Goal: Transaction & Acquisition: Purchase product/service

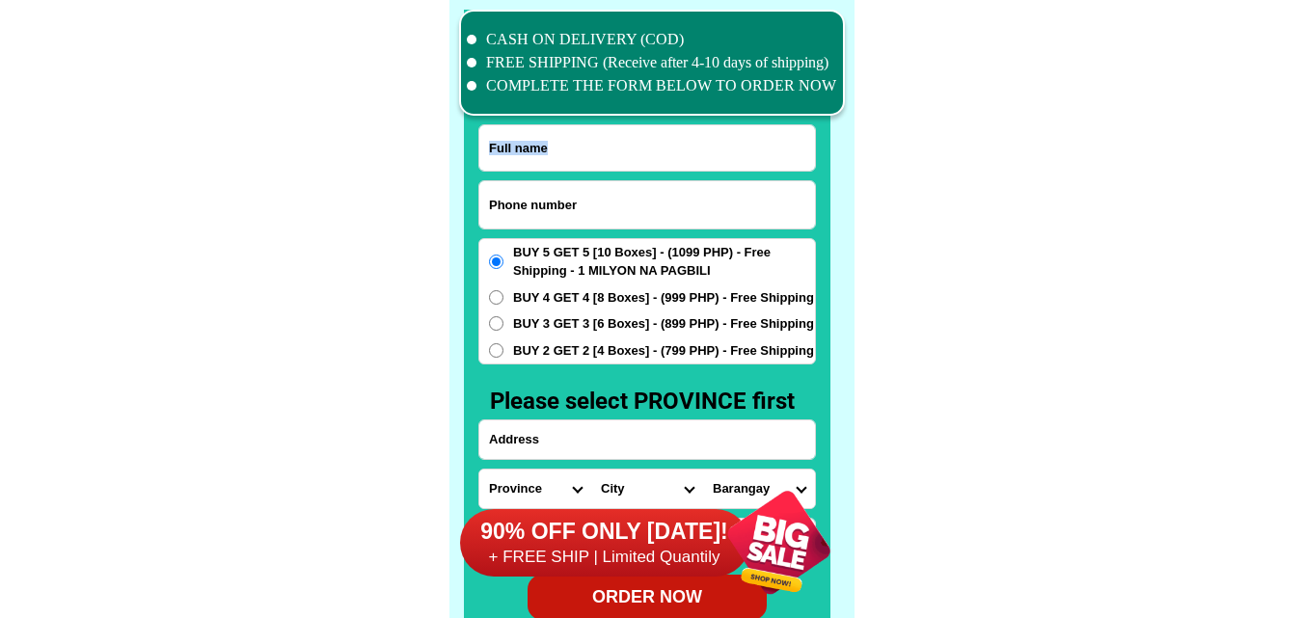
scroll to position [14990, 0]
click at [562, 186] on input "Input phone_number" at bounding box center [647, 204] width 336 height 47
paste input "09468623425"
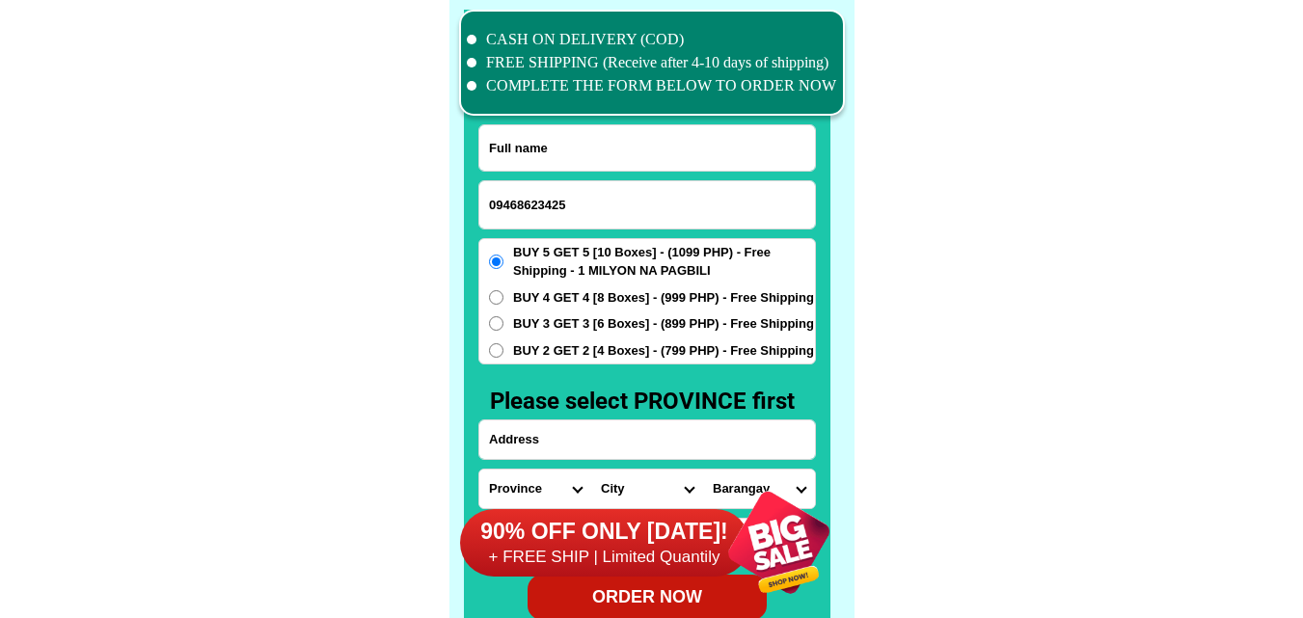
type input "09468623425"
click at [595, 144] on input "Input full_name" at bounding box center [647, 147] width 336 height 45
paste input "[PERSON_NAME][DEMOGRAPHIC_DATA]"
type input "[PERSON_NAME][DEMOGRAPHIC_DATA]"
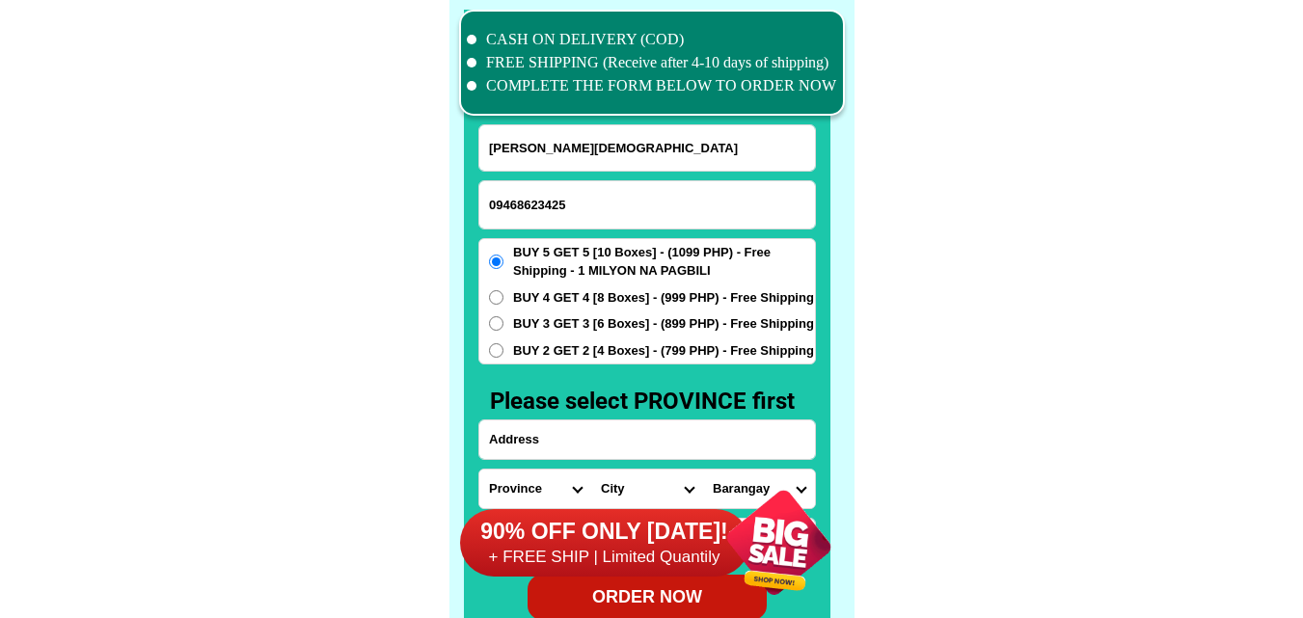
paste input "anvicente abra.de.ilog.occidental.mindoro.5+5=10999.ito.po order.ko.salamat.po.…"
click at [569, 447] on input "Input address" at bounding box center [647, 439] width 336 height 39
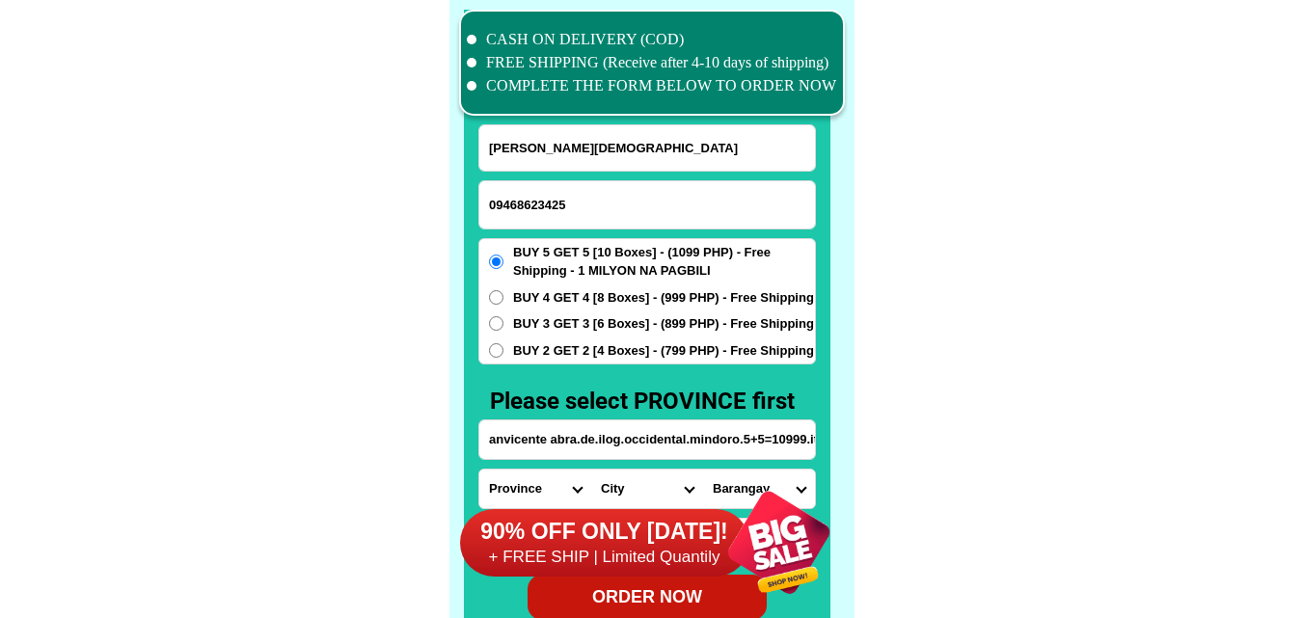
scroll to position [0, 263]
type input "anvicente abra.de.ilog.occidental.mindoro.5+5=10999.ito.po order.ko.salamat.po.…"
click at [529, 485] on div "90% OFF ONLY [DATE]! + FREE SHIP | Limited Quantily" at bounding box center [657, 542] width 394 height 151
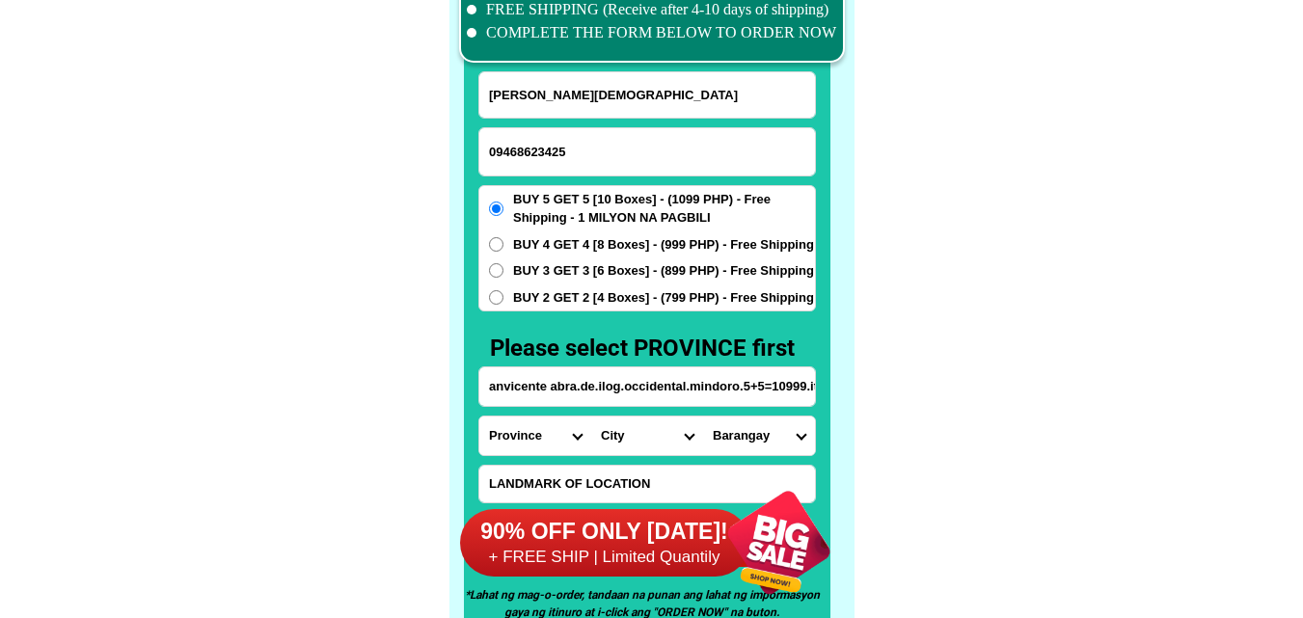
scroll to position [15084, 0]
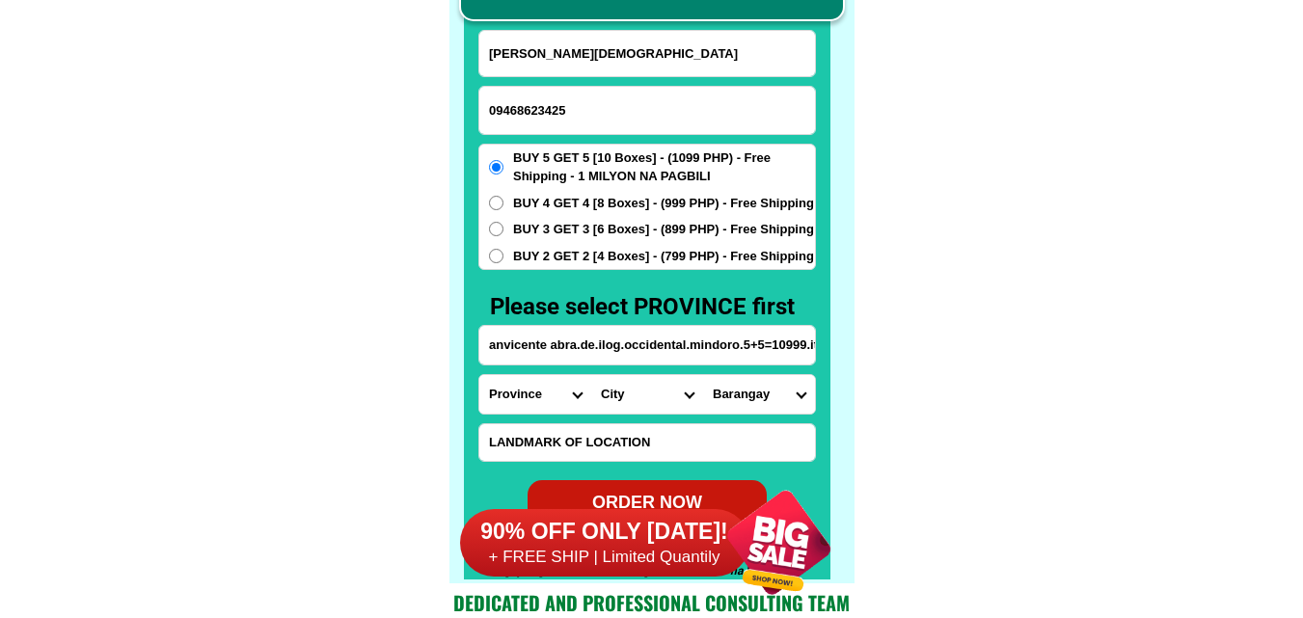
click at [537, 385] on select "Province [GEOGRAPHIC_DATA] [GEOGRAPHIC_DATA][PERSON_NAME][GEOGRAPHIC_DATA][GEOG…" at bounding box center [535, 394] width 112 height 39
select select "63_136"
click at [479, 375] on select "Province [GEOGRAPHIC_DATA] [GEOGRAPHIC_DATA][PERSON_NAME][GEOGRAPHIC_DATA][GEOG…" at bounding box center [535, 394] width 112 height 39
click at [646, 391] on select "City [GEOGRAPHIC_DATA]-de-ilog [GEOGRAPHIC_DATA] Lubang [GEOGRAPHIC_DATA]-[GEOG…" at bounding box center [647, 394] width 112 height 39
select select "63_1365574"
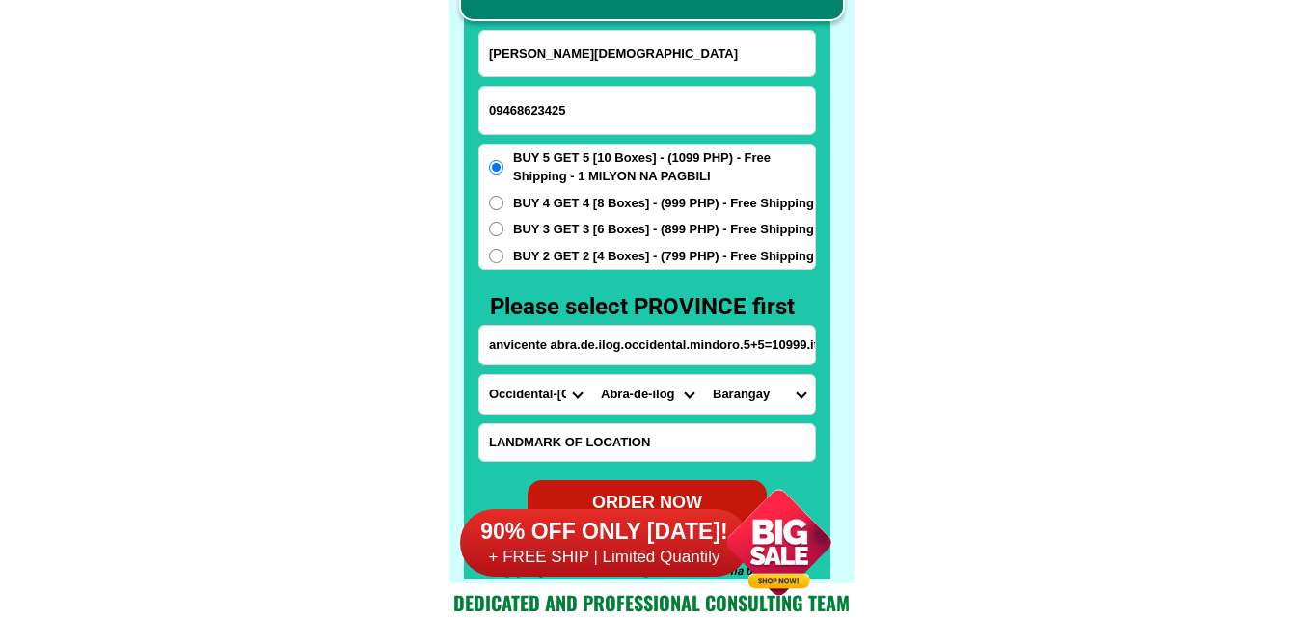
click at [591, 375] on select "City [GEOGRAPHIC_DATA]-de-ilog [GEOGRAPHIC_DATA] Lubang [GEOGRAPHIC_DATA]-[GEOG…" at bounding box center [647, 394] width 112 height 39
drag, startPoint x: 798, startPoint y: 392, endPoint x: 788, endPoint y: 392, distance: 10.6
click at [788, 392] on select "Barangay [PERSON_NAME] [GEOGRAPHIC_DATA] [GEOGRAPHIC_DATA] [GEOGRAPHIC_DATA][PE…" at bounding box center [759, 394] width 112 height 39
select select "63_13655745636"
click at [703, 375] on select "Barangay [PERSON_NAME] [GEOGRAPHIC_DATA] [GEOGRAPHIC_DATA] [GEOGRAPHIC_DATA][PE…" at bounding box center [759, 394] width 112 height 39
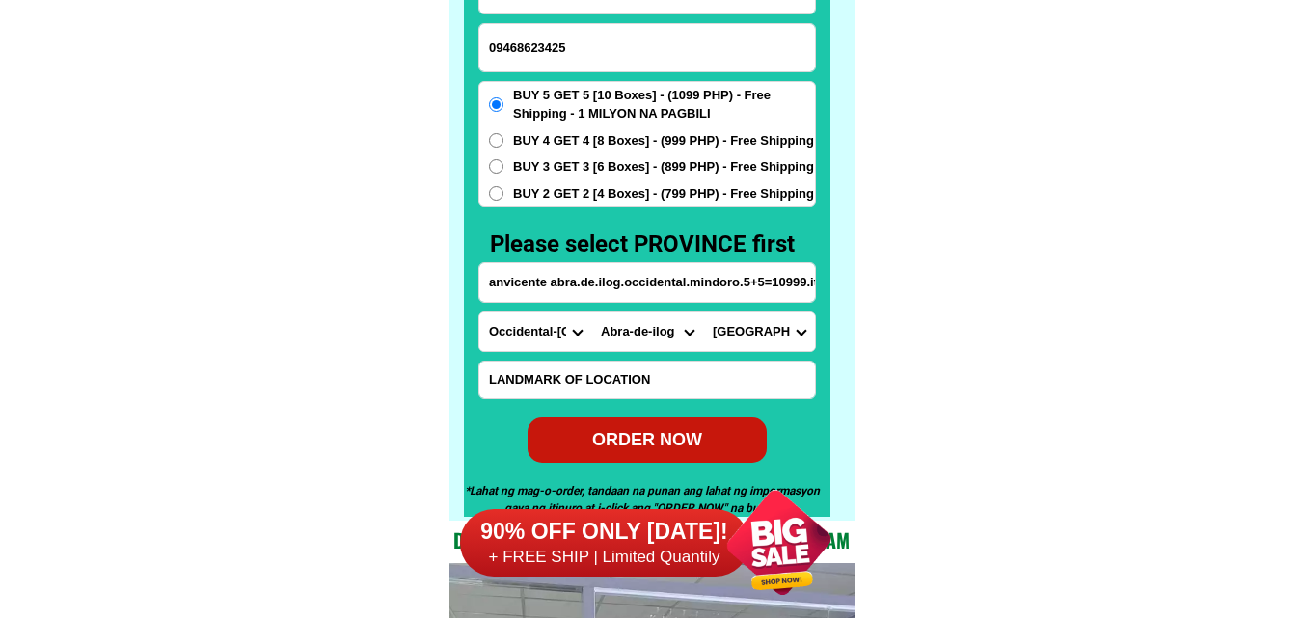
scroll to position [15181, 0]
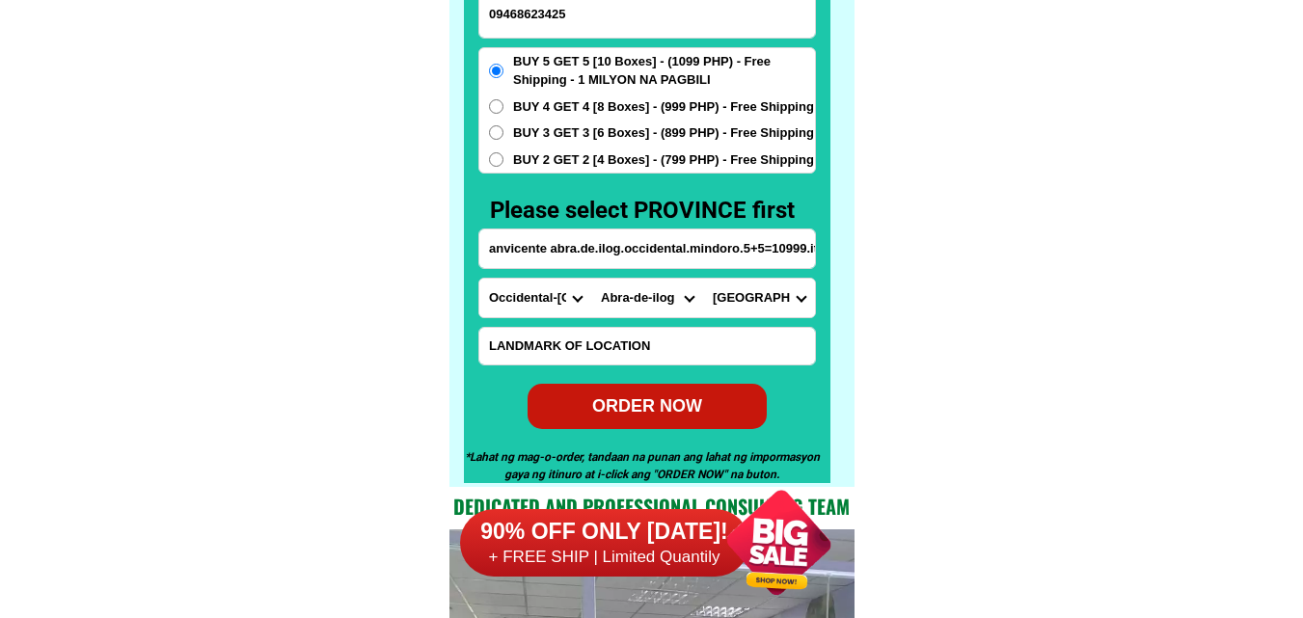
click at [667, 409] on div "ORDER NOW" at bounding box center [646, 405] width 239 height 26
radio input "true"
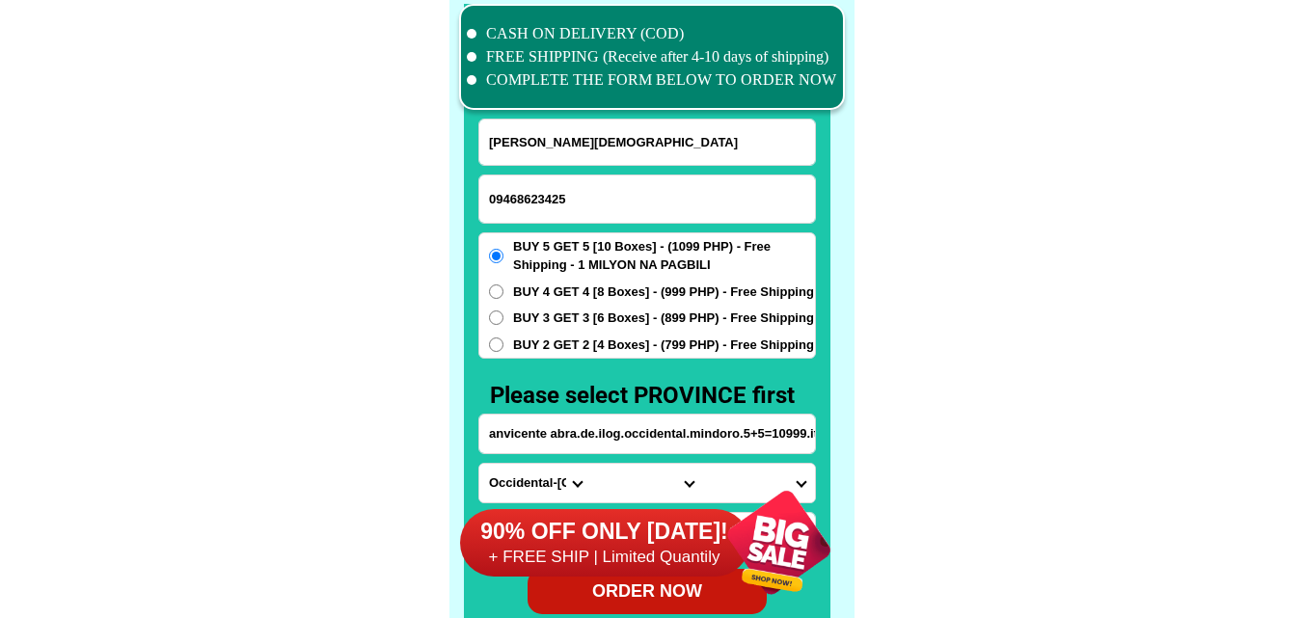
scroll to position [14988, 0]
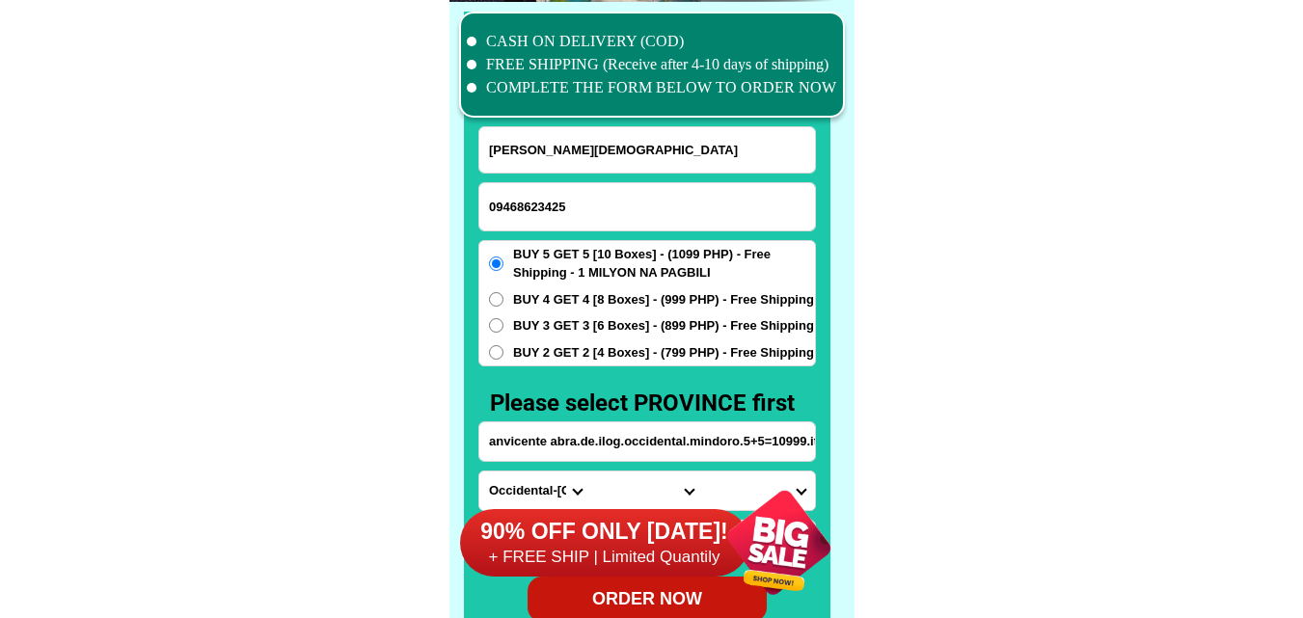
paste input "09604544487"
click at [563, 215] on input "09604544487" at bounding box center [647, 206] width 336 height 47
type input "09604544487"
drag, startPoint x: 389, startPoint y: 227, endPoint x: 323, endPoint y: 98, distance: 144.0
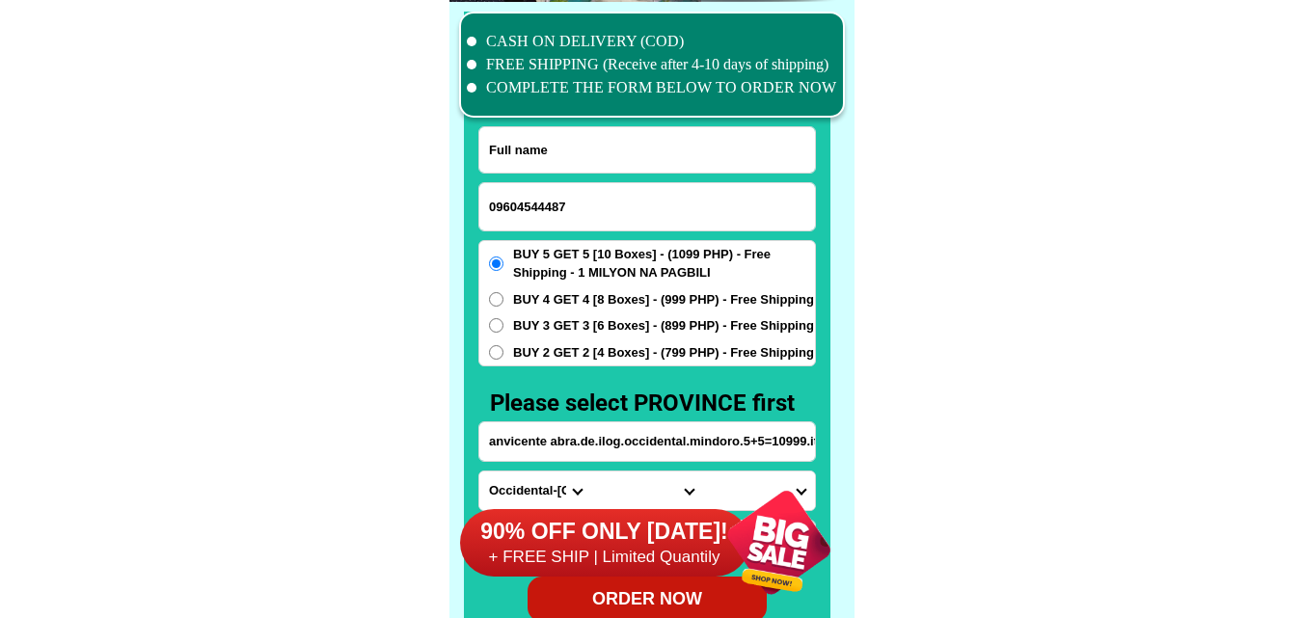
paste input "[PERSON_NAME]"
click at [623, 166] on input "Input full_name" at bounding box center [647, 149] width 336 height 45
type input "[PERSON_NAME]"
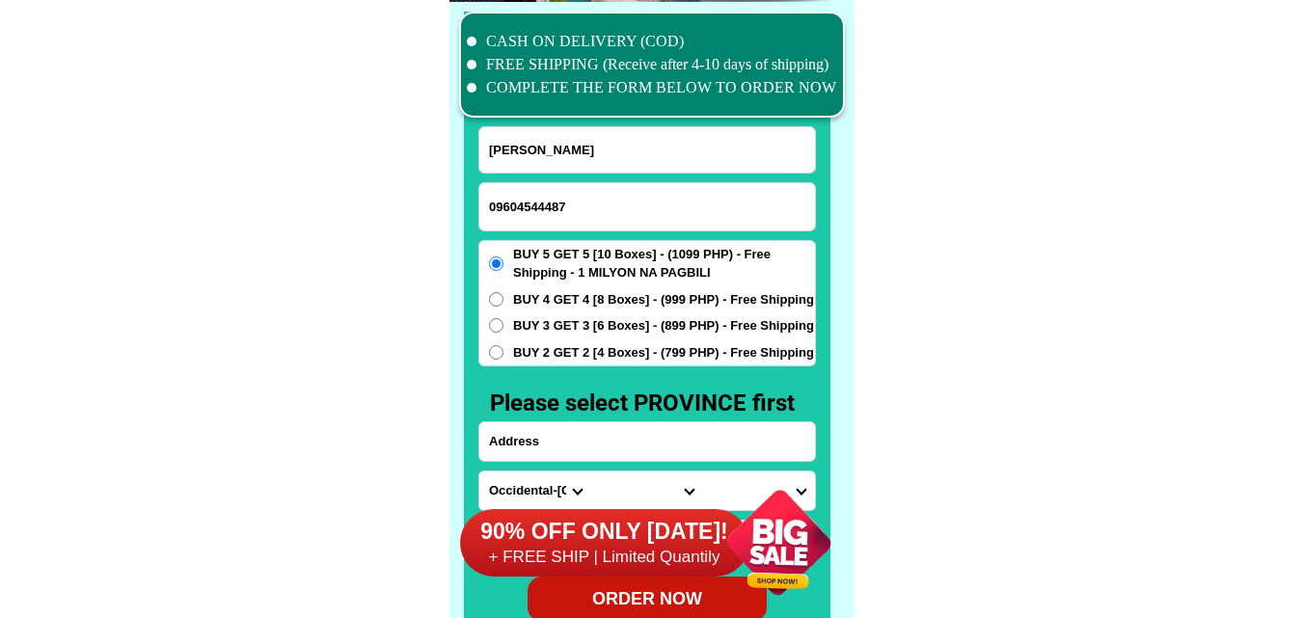
paste input "13 st Redelma san [PERSON_NAME] qc"
click at [547, 455] on input "13 st Redelma san [PERSON_NAME] qc" at bounding box center [647, 441] width 336 height 39
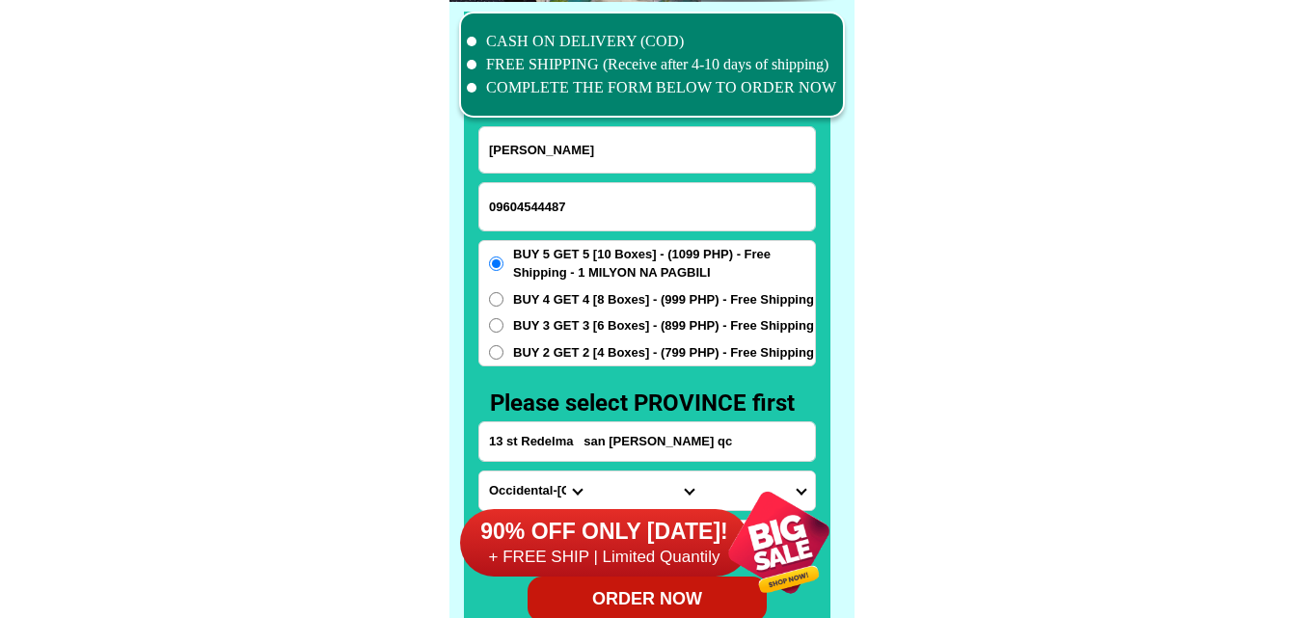
scroll to position [15084, 0]
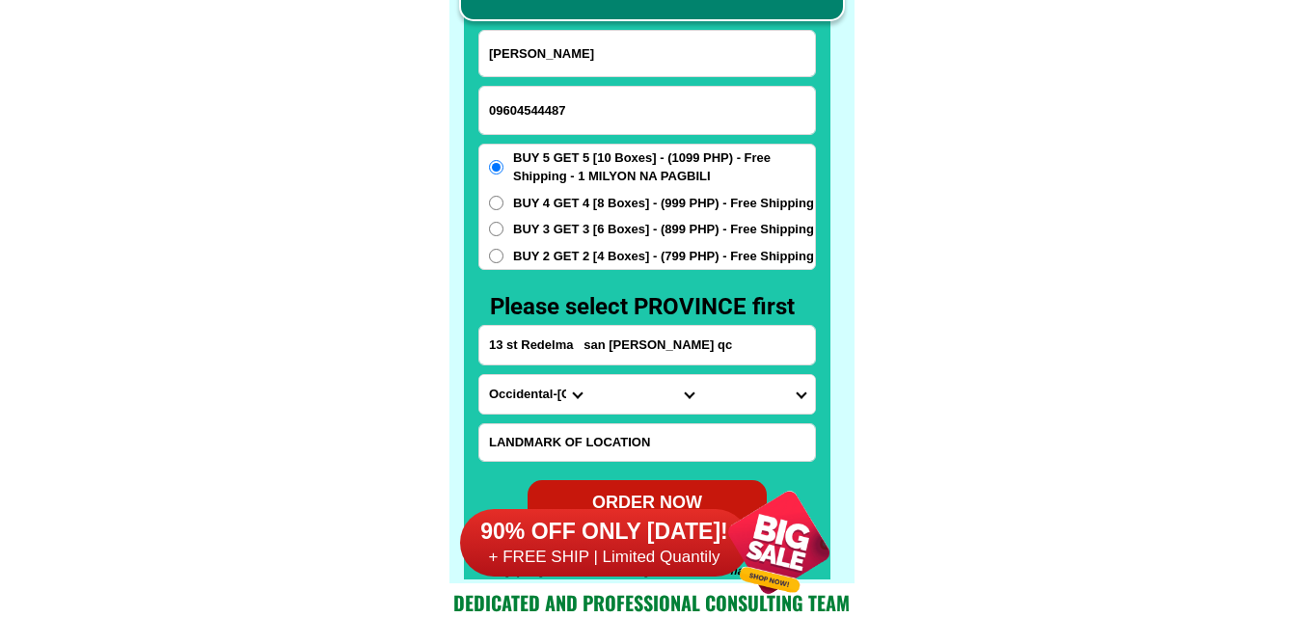
type input "13 st Redelma san [PERSON_NAME] qc"
click at [532, 404] on select "Province [GEOGRAPHIC_DATA] [GEOGRAPHIC_DATA][PERSON_NAME][GEOGRAPHIC_DATA][GEOG…" at bounding box center [535, 394] width 112 height 39
select select "63_397"
click at [479, 375] on select "Province [GEOGRAPHIC_DATA] [GEOGRAPHIC_DATA][PERSON_NAME][GEOGRAPHIC_DATA][GEOG…" at bounding box center [535, 394] width 112 height 39
click at [643, 395] on select "City [GEOGRAPHIC_DATA][PERSON_NAME][GEOGRAPHIC_DATA][GEOGRAPHIC_DATA] [GEOGRAPH…" at bounding box center [647, 394] width 112 height 39
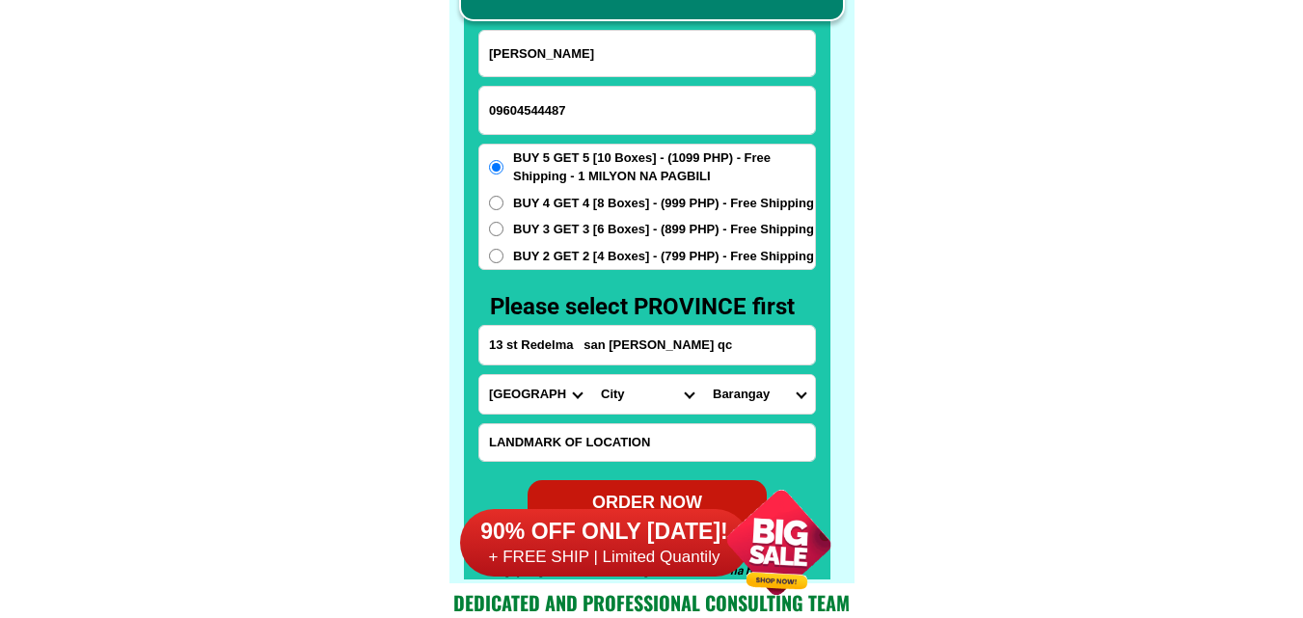
select select "63_3976094"
click at [664, 392] on select "City [GEOGRAPHIC_DATA][PERSON_NAME][GEOGRAPHIC_DATA][GEOGRAPHIC_DATA] [GEOGRAPH…" at bounding box center [647, 394] width 112 height 39
drag, startPoint x: 882, startPoint y: 301, endPoint x: 872, endPoint y: 309, distance: 13.1
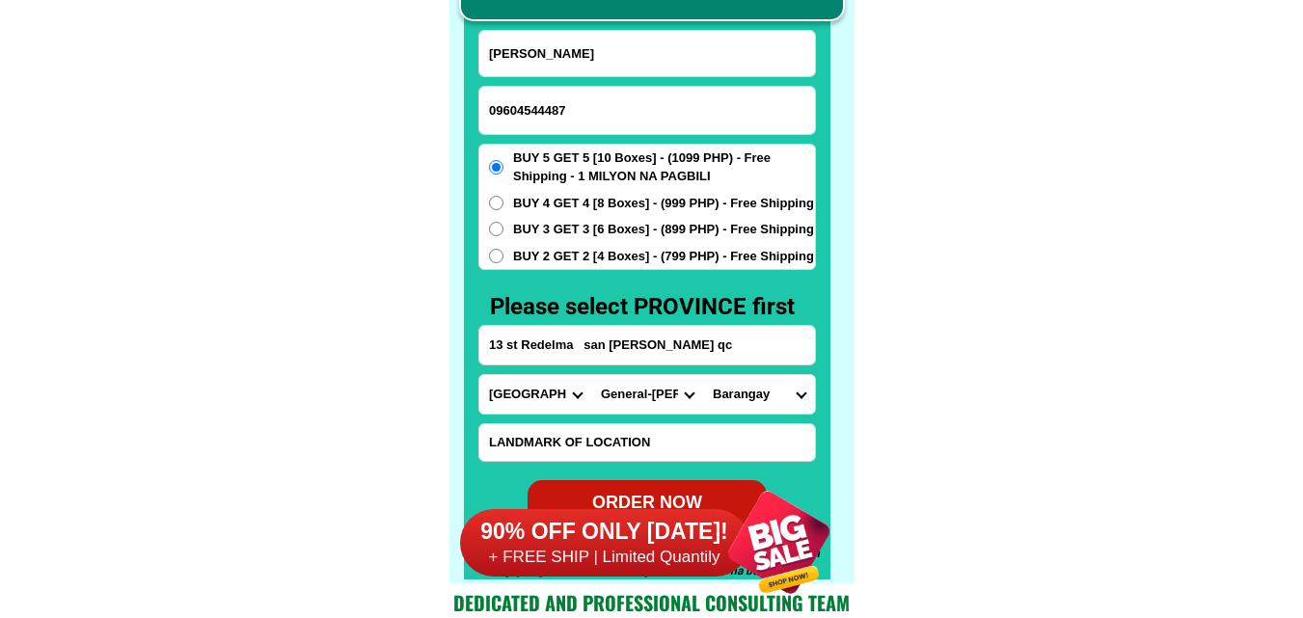
click at [703, 343] on input "13 st Redelma san [PERSON_NAME] qc" at bounding box center [647, 345] width 336 height 39
click at [525, 402] on select "Province [GEOGRAPHIC_DATA] [GEOGRAPHIC_DATA][PERSON_NAME][GEOGRAPHIC_DATA][GEOG…" at bounding box center [535, 394] width 112 height 39
select select "63_219"
click at [479, 375] on select "Province [GEOGRAPHIC_DATA] [GEOGRAPHIC_DATA][PERSON_NAME][GEOGRAPHIC_DATA][GEOG…" at bounding box center [535, 394] width 112 height 39
click at [616, 404] on select "City [GEOGRAPHIC_DATA] [GEOGRAPHIC_DATA] [GEOGRAPHIC_DATA] [GEOGRAPHIC_DATA]-ci…" at bounding box center [647, 394] width 112 height 39
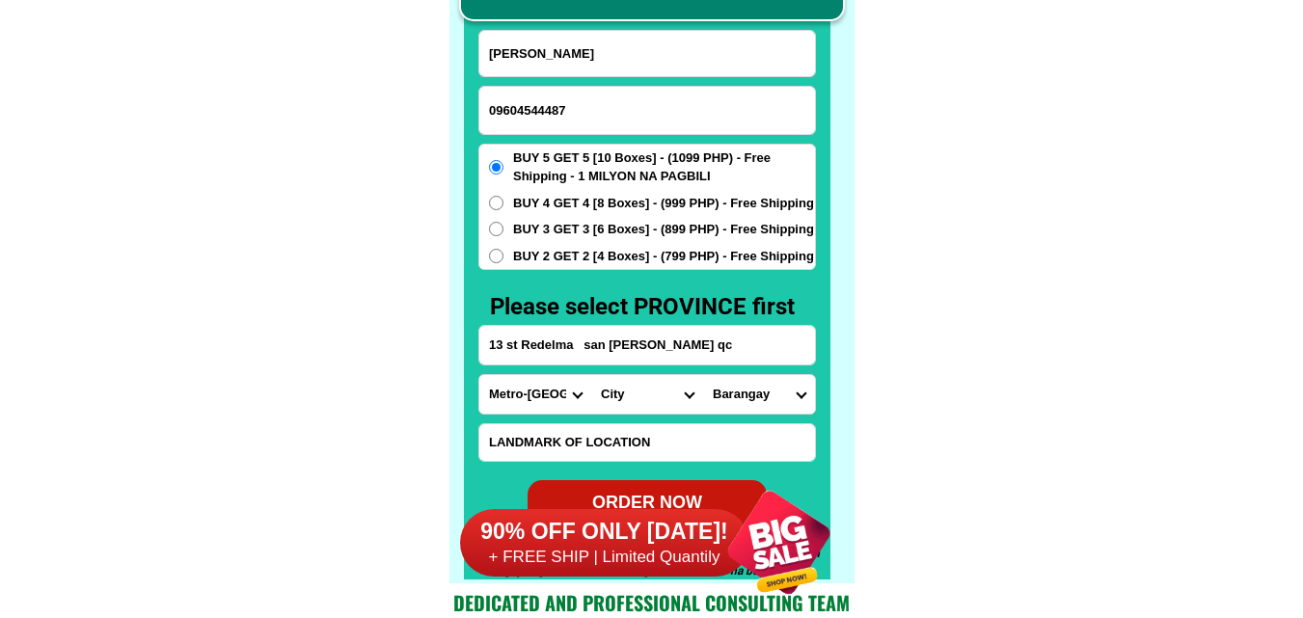
select select "63_2194070"
click at [591, 375] on select "City [GEOGRAPHIC_DATA] [GEOGRAPHIC_DATA] [GEOGRAPHIC_DATA] [GEOGRAPHIC_DATA]-ci…" at bounding box center [647, 394] width 112 height 39
click at [767, 398] on select "Barangay [PERSON_NAME] [PERSON_NAME] Bagbag Bago bantay Bagong lipunan ng crame…" at bounding box center [759, 394] width 112 height 39
click at [703, 375] on select "Barangay [PERSON_NAME] [PERSON_NAME] Bagbag Bago bantay Bagong lipunan ng crame…" at bounding box center [759, 394] width 112 height 39
click at [762, 397] on select "Barangay [PERSON_NAME] [PERSON_NAME] Bagbag Bago bantay Bagong lipunan ng crame…" at bounding box center [759, 394] width 112 height 39
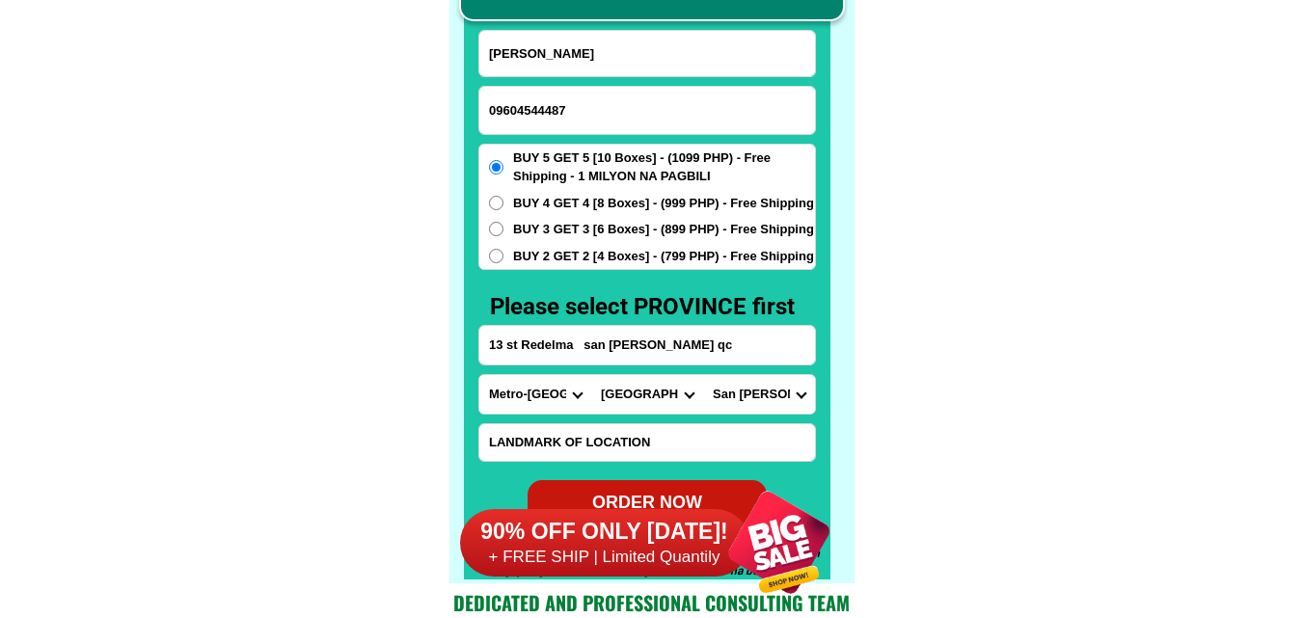
select select "63_219407016783"
click at [703, 375] on select "Barangay [PERSON_NAME] [PERSON_NAME] Bagbag Bago bantay Bagong lipunan ng crame…" at bounding box center [759, 394] width 112 height 39
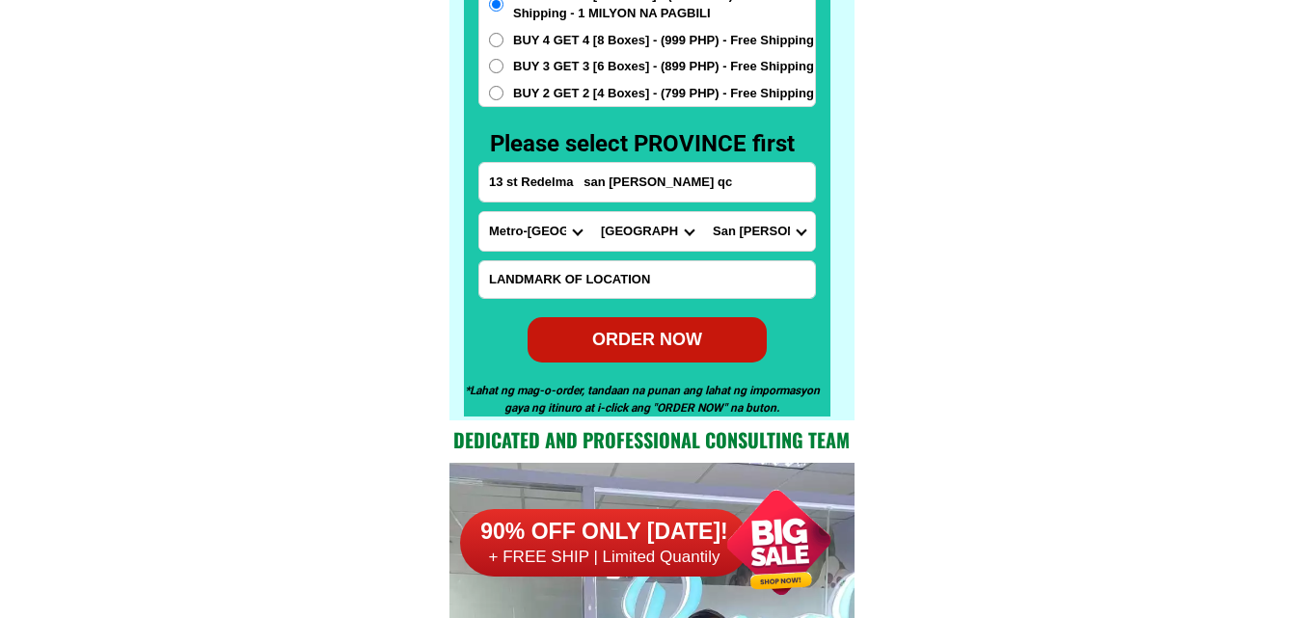
scroll to position [15277, 0]
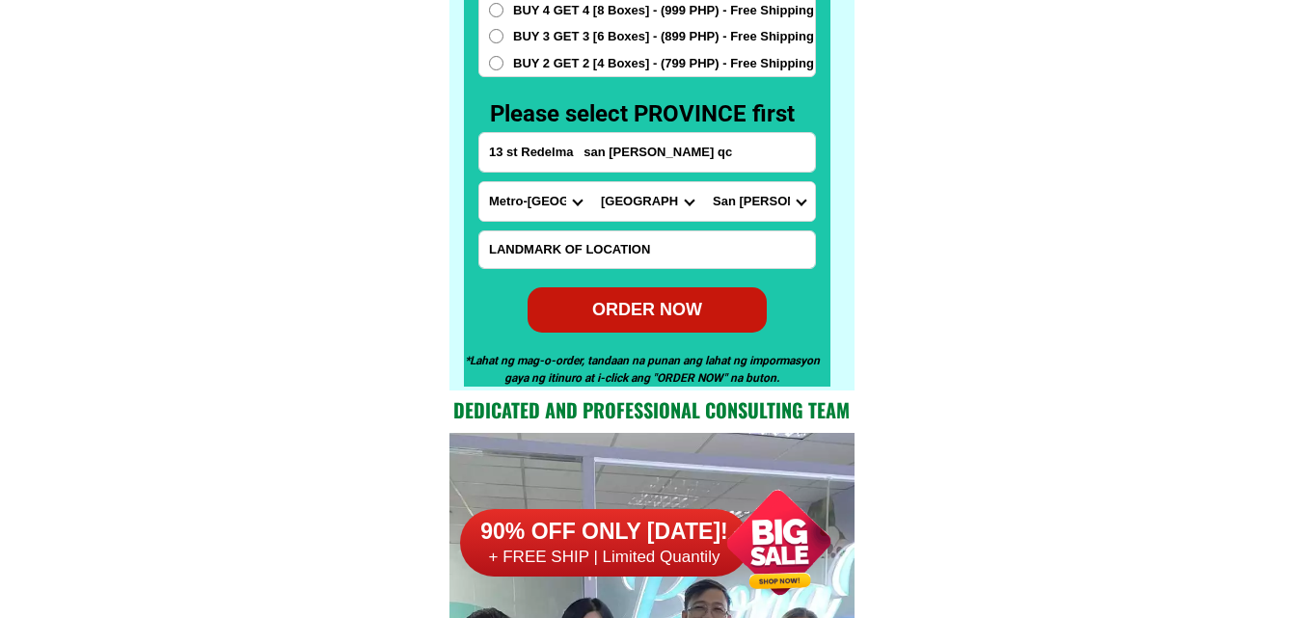
click at [669, 313] on div "ORDER NOW" at bounding box center [646, 310] width 239 height 26
type input "09604544487"
radio input "true"
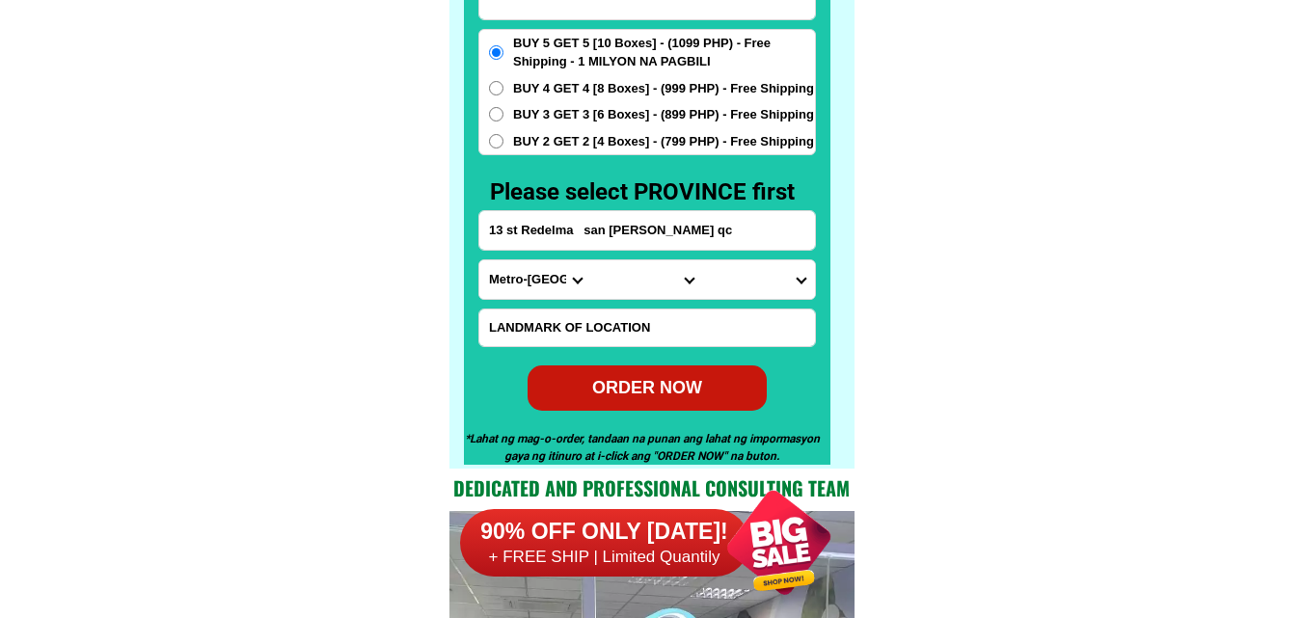
scroll to position [15084, 0]
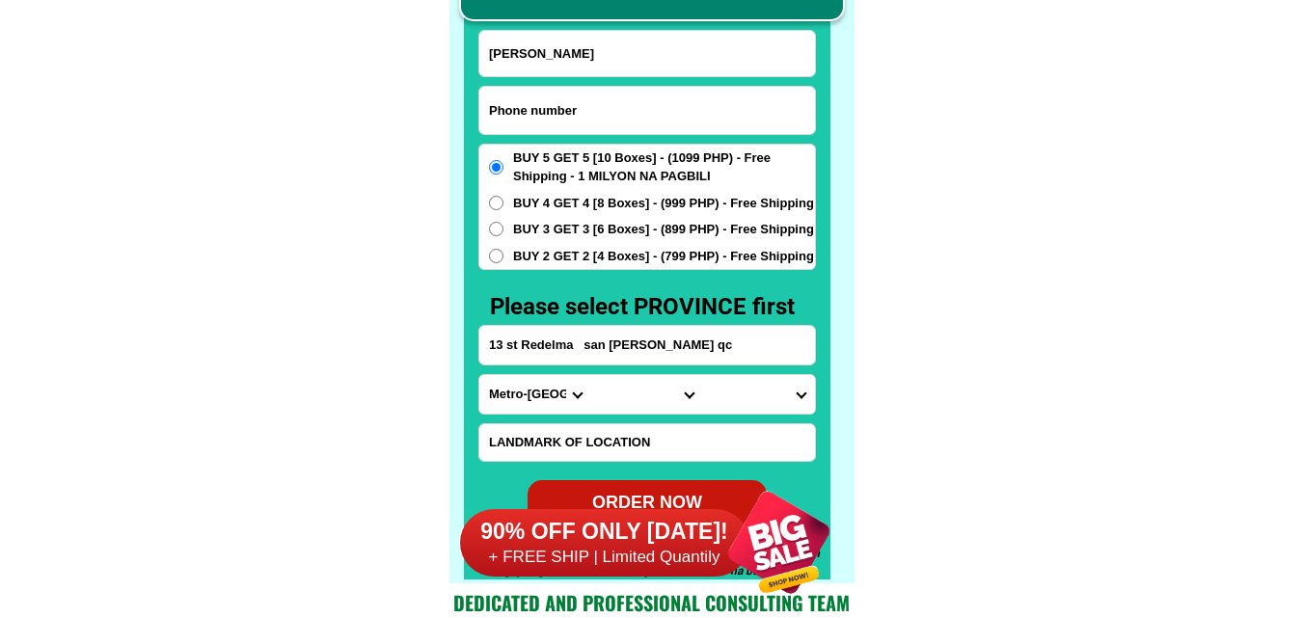
paste input "09488447275"
drag, startPoint x: 579, startPoint y: 109, endPoint x: 537, endPoint y: 42, distance: 78.4
click at [578, 103] on input "Input phone_number" at bounding box center [647, 110] width 336 height 47
type input "09488447275"
click at [636, 75] on input "Input full_name" at bounding box center [647, 53] width 336 height 45
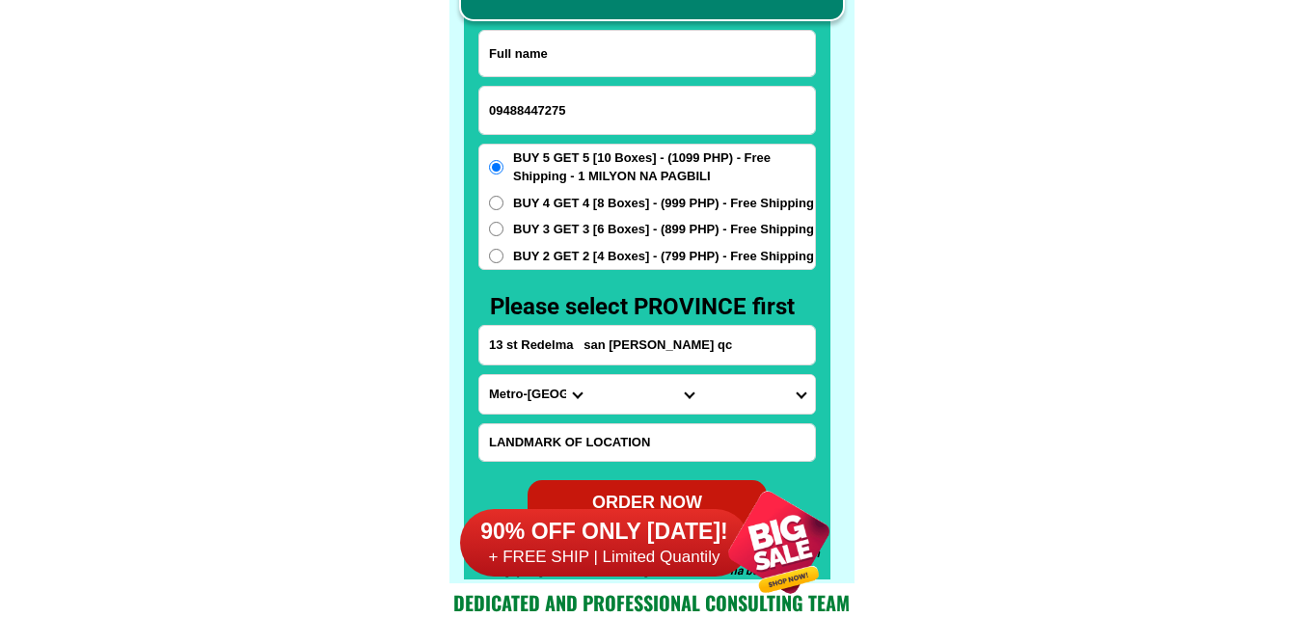
paste input "[PERSON_NAME]"
type input "[PERSON_NAME]"
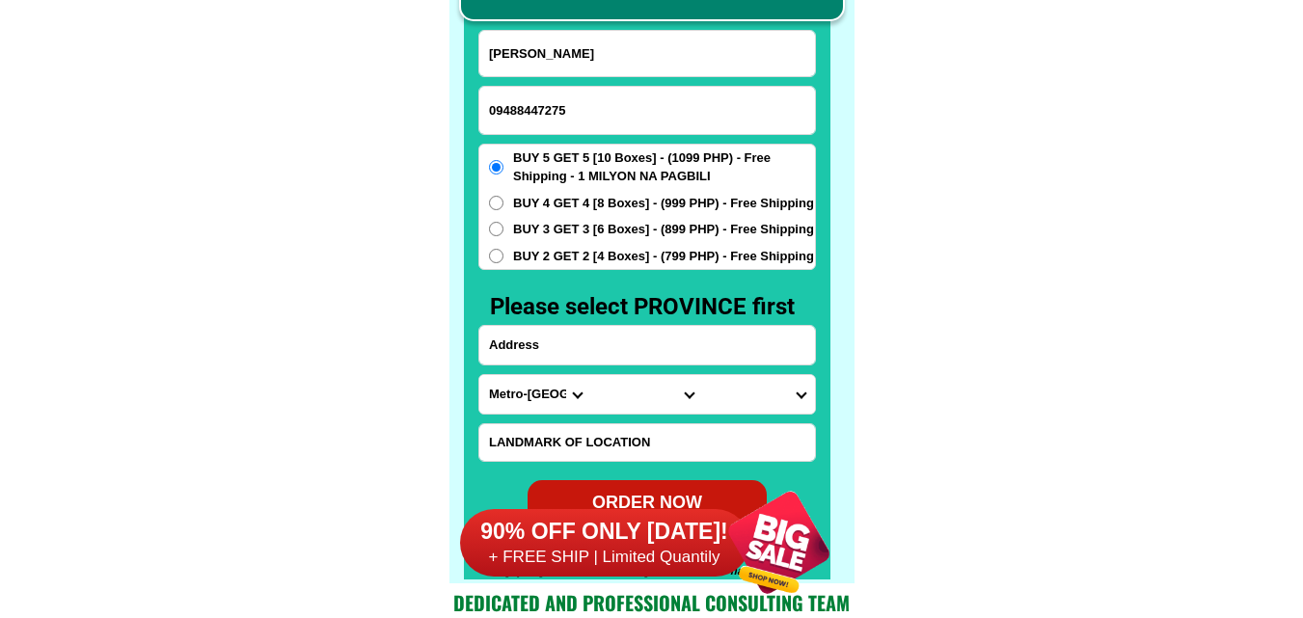
paste input "[PERSON_NAME] st. [PERSON_NAME][DOMAIN_NAME] malapit sa [GEOGRAPHIC_DATA]"
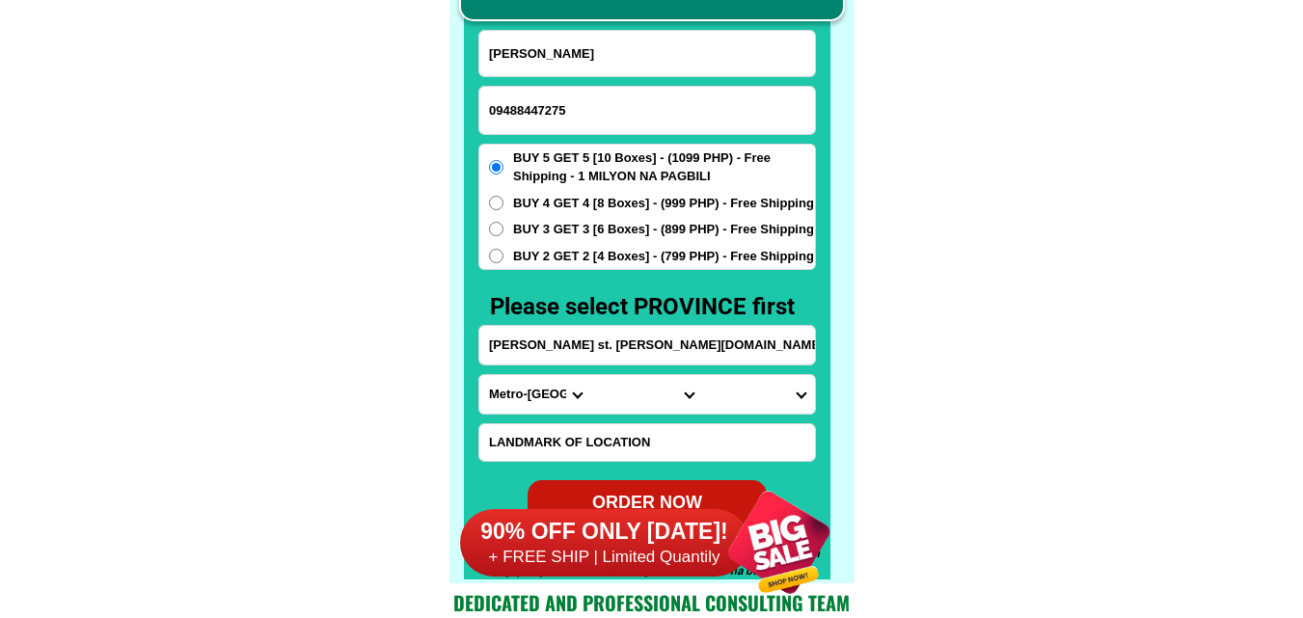
click at [579, 352] on input "[PERSON_NAME] st. [PERSON_NAME][DOMAIN_NAME] malapit sa [GEOGRAPHIC_DATA]" at bounding box center [647, 345] width 336 height 39
type input "[PERSON_NAME] st. [PERSON_NAME][DOMAIN_NAME] malapit sa [GEOGRAPHIC_DATA]"
click at [509, 411] on select "Province [GEOGRAPHIC_DATA] [GEOGRAPHIC_DATA][PERSON_NAME][GEOGRAPHIC_DATA][GEOG…" at bounding box center [535, 394] width 112 height 39
select select "63_219"
click at [479, 375] on select "Province [GEOGRAPHIC_DATA] [GEOGRAPHIC_DATA][PERSON_NAME][GEOGRAPHIC_DATA][GEOG…" at bounding box center [535, 394] width 112 height 39
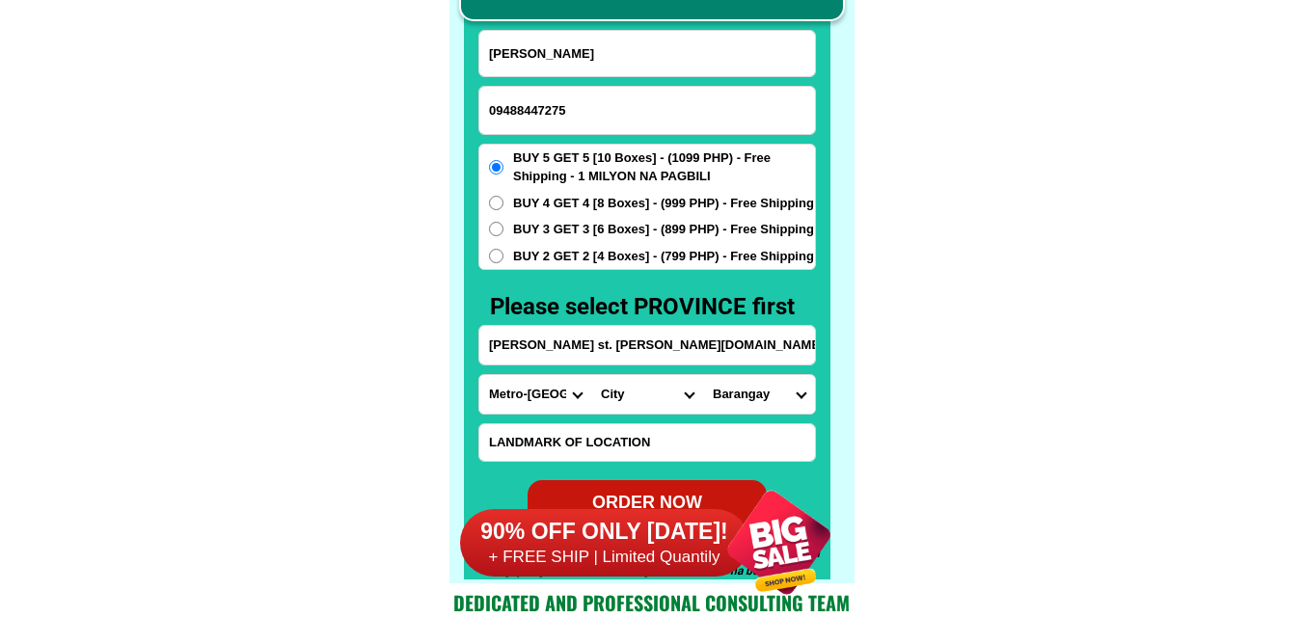
click at [639, 413] on select "City [GEOGRAPHIC_DATA] [GEOGRAPHIC_DATA] [GEOGRAPHIC_DATA] [GEOGRAPHIC_DATA]-ci…" at bounding box center [647, 394] width 112 height 39
select select "63_2194070"
click at [591, 375] on select "City [GEOGRAPHIC_DATA] [GEOGRAPHIC_DATA] [GEOGRAPHIC_DATA] [GEOGRAPHIC_DATA]-ci…" at bounding box center [647, 394] width 112 height 39
click at [749, 385] on select "Barangay [PERSON_NAME] [PERSON_NAME] Bagbag Bago bantay Bagong lipunan ng crame…" at bounding box center [759, 394] width 112 height 39
select select "63_21940704329"
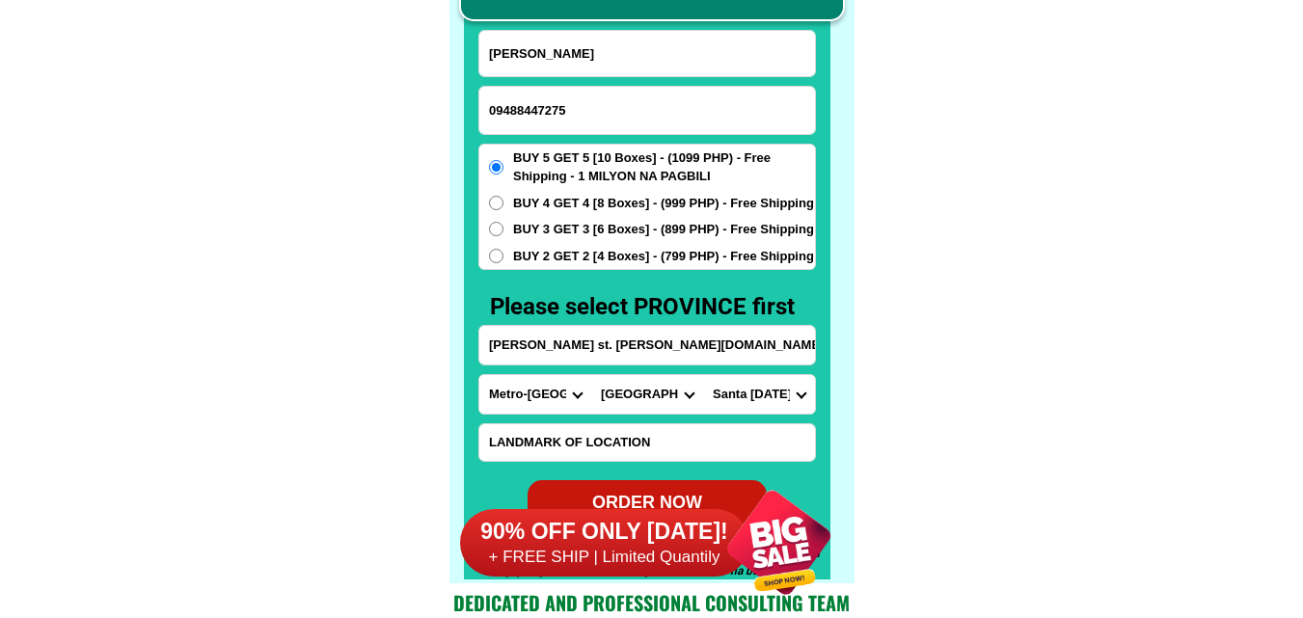
click at [703, 375] on select "Barangay [PERSON_NAME] [PERSON_NAME] Bagbag Bago bantay Bagong lipunan ng crame…" at bounding box center [759, 394] width 112 height 39
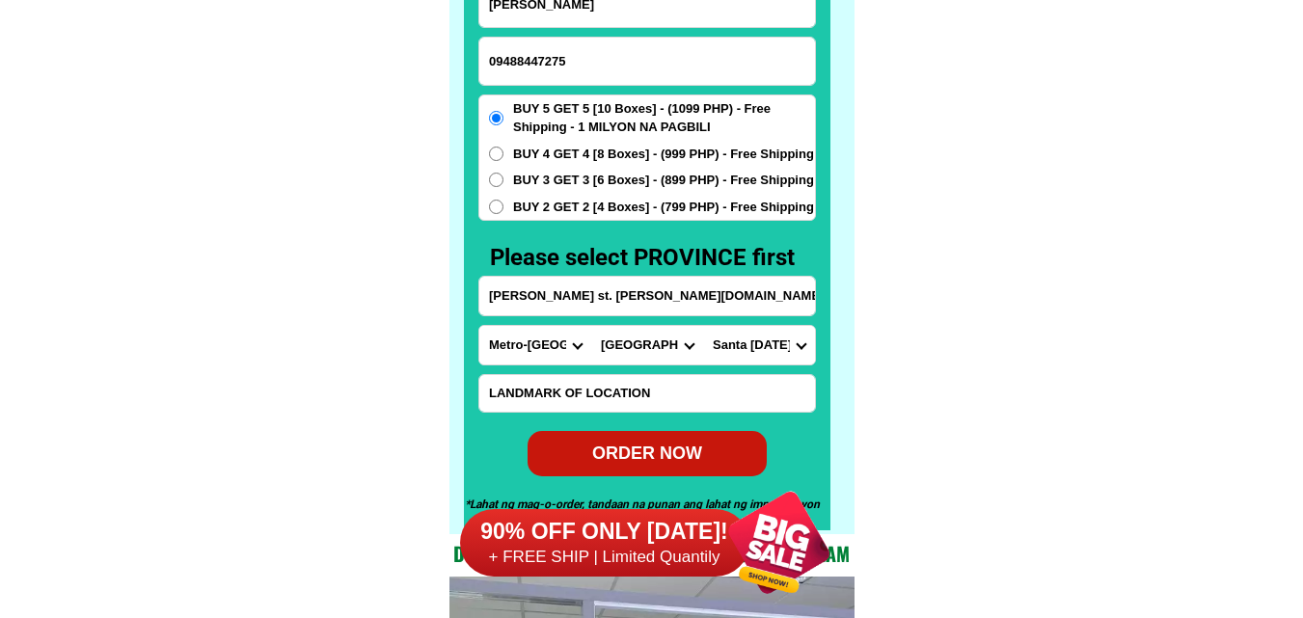
scroll to position [15181, 0]
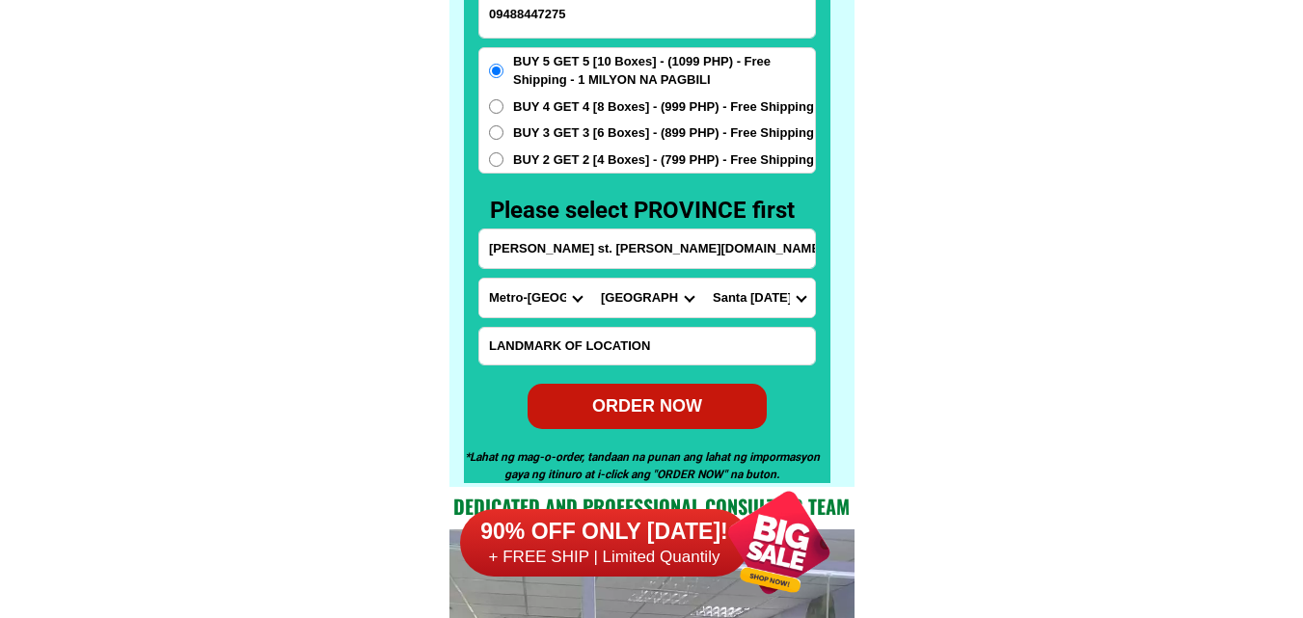
click at [678, 418] on div "ORDER NOW" at bounding box center [646, 406] width 239 height 26
type input "09488447275"
radio input "true"
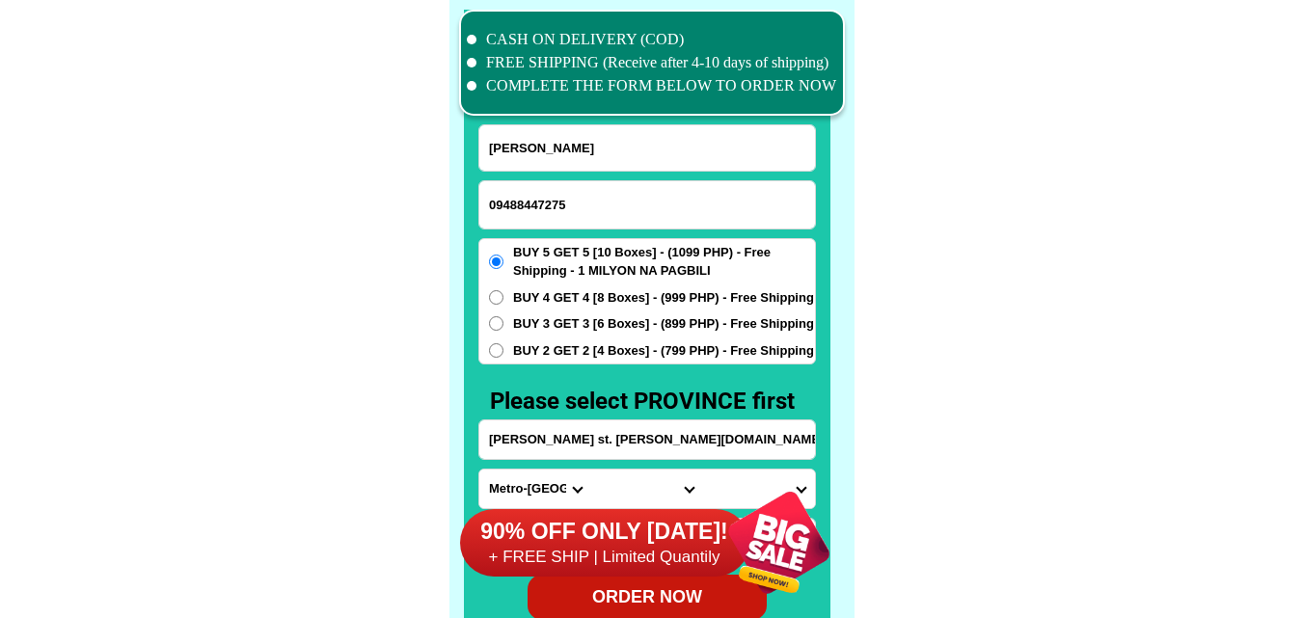
scroll to position [14988, 0]
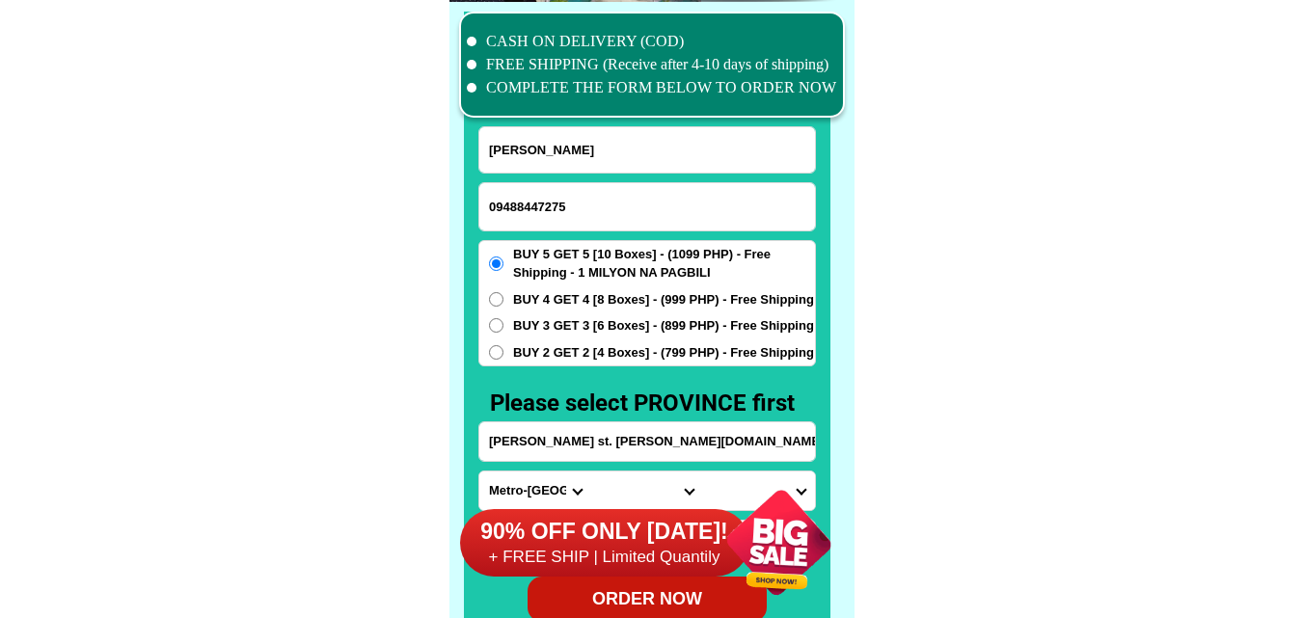
click at [575, 217] on input "09488447275" at bounding box center [647, 206] width 336 height 47
paste input "09671746091"
type input "09671746091"
click at [580, 156] on input "Input full_name" at bounding box center [647, 149] width 336 height 45
paste input "[PERSON_NAME]"
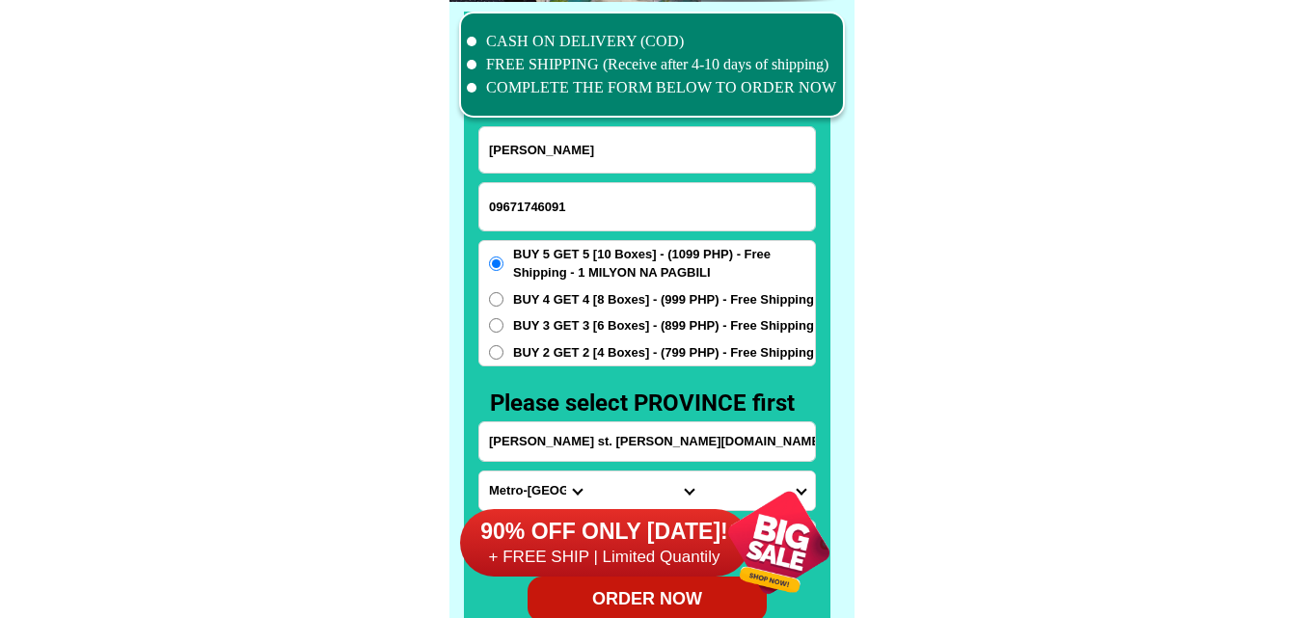
type input "[PERSON_NAME]"
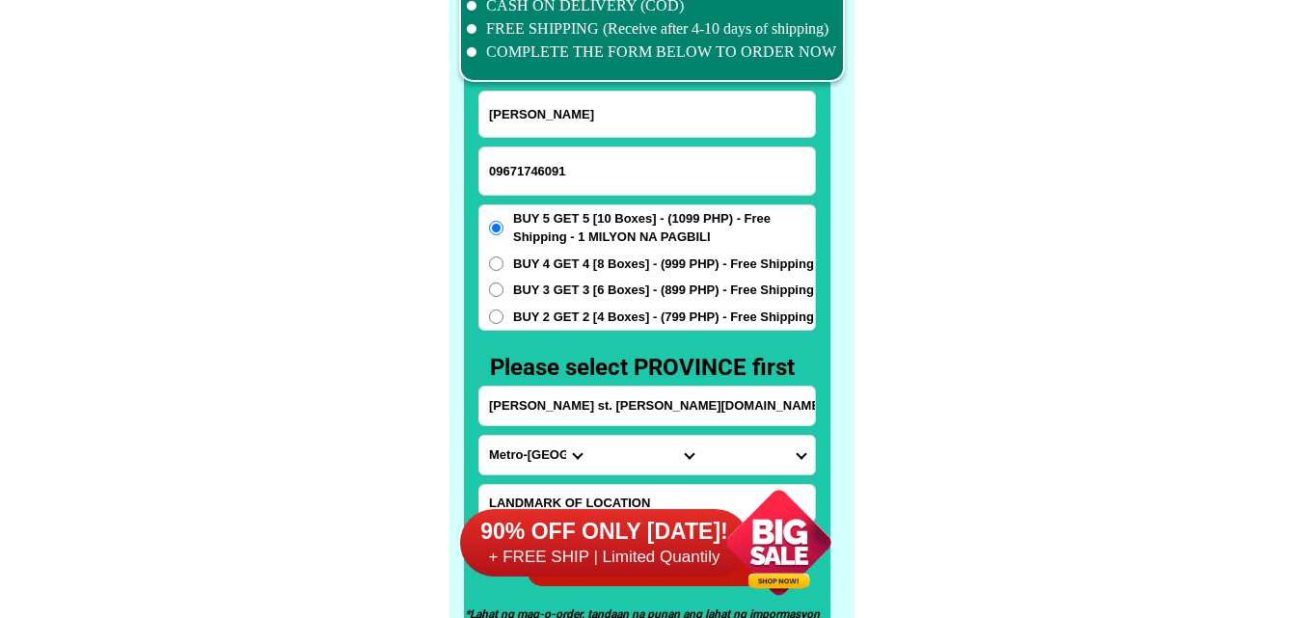
scroll to position [15084, 0]
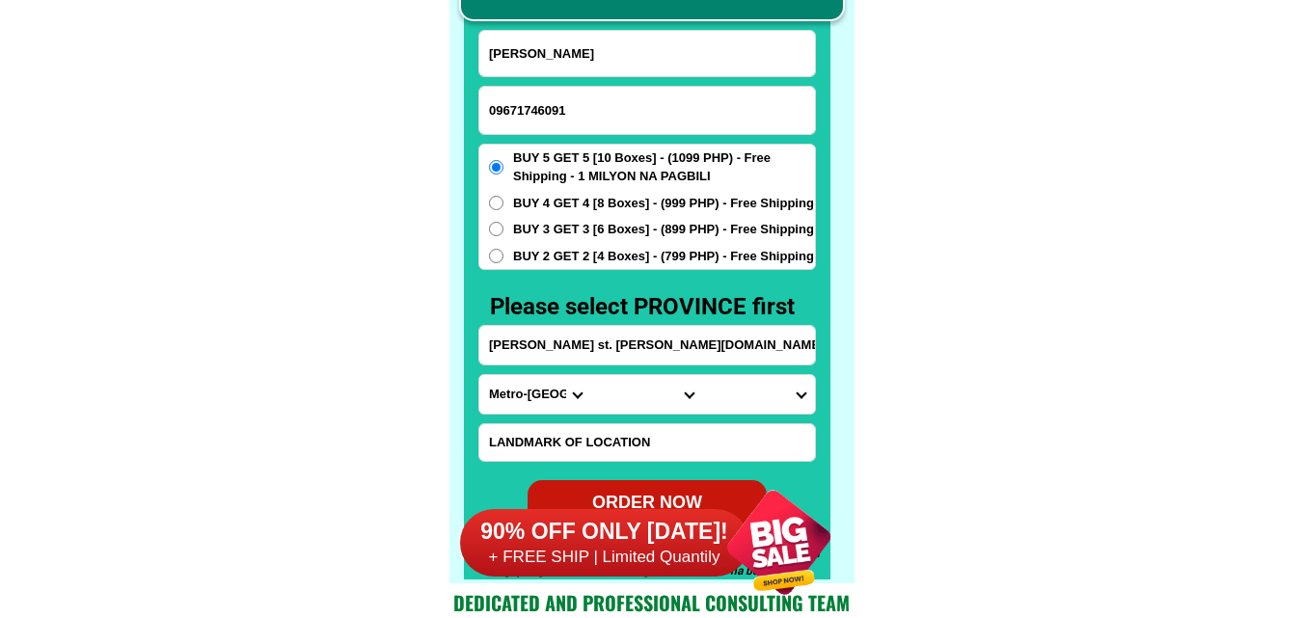
paste input "purok Mangga Pandapan, [GEOGRAPHIC_DATA] [GEOGRAPHIC_DATA]"
drag, startPoint x: 584, startPoint y: 327, endPoint x: 583, endPoint y: 337, distance: 10.7
click at [585, 329] on input "purok Mangga Pandapan, [GEOGRAPHIC_DATA] [GEOGRAPHIC_DATA]" at bounding box center [647, 345] width 336 height 39
type input "purok Mangga Pandapan, [GEOGRAPHIC_DATA] [GEOGRAPHIC_DATA]"
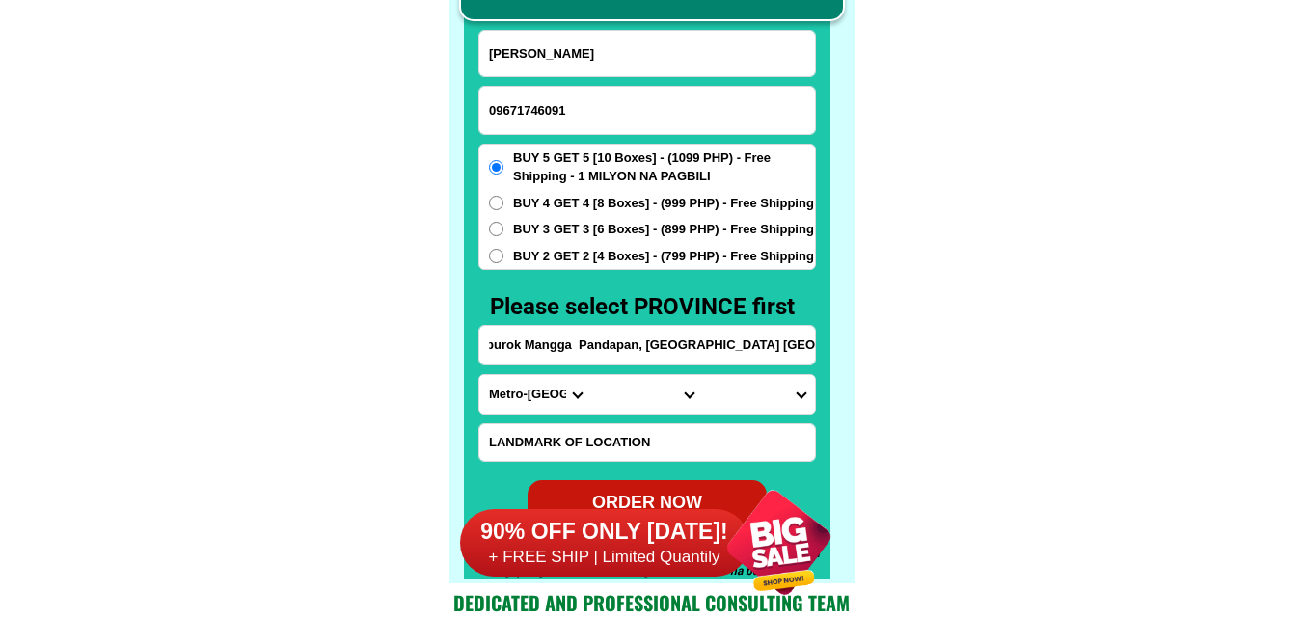
scroll to position [0, 0]
click at [496, 400] on select "Province [GEOGRAPHIC_DATA] [GEOGRAPHIC_DATA][PERSON_NAME][GEOGRAPHIC_DATA][GEOG…" at bounding box center [535, 394] width 112 height 39
select select "63_773"
click at [479, 375] on select "Province [GEOGRAPHIC_DATA] [GEOGRAPHIC_DATA][PERSON_NAME][GEOGRAPHIC_DATA][GEOG…" at bounding box center [535, 394] width 112 height 39
click at [609, 389] on select "City [PERSON_NAME]-e.-[PERSON_NAME][GEOGRAPHIC_DATA]-[PERSON_NAME][GEOGRAPHIC_D…" at bounding box center [647, 394] width 112 height 39
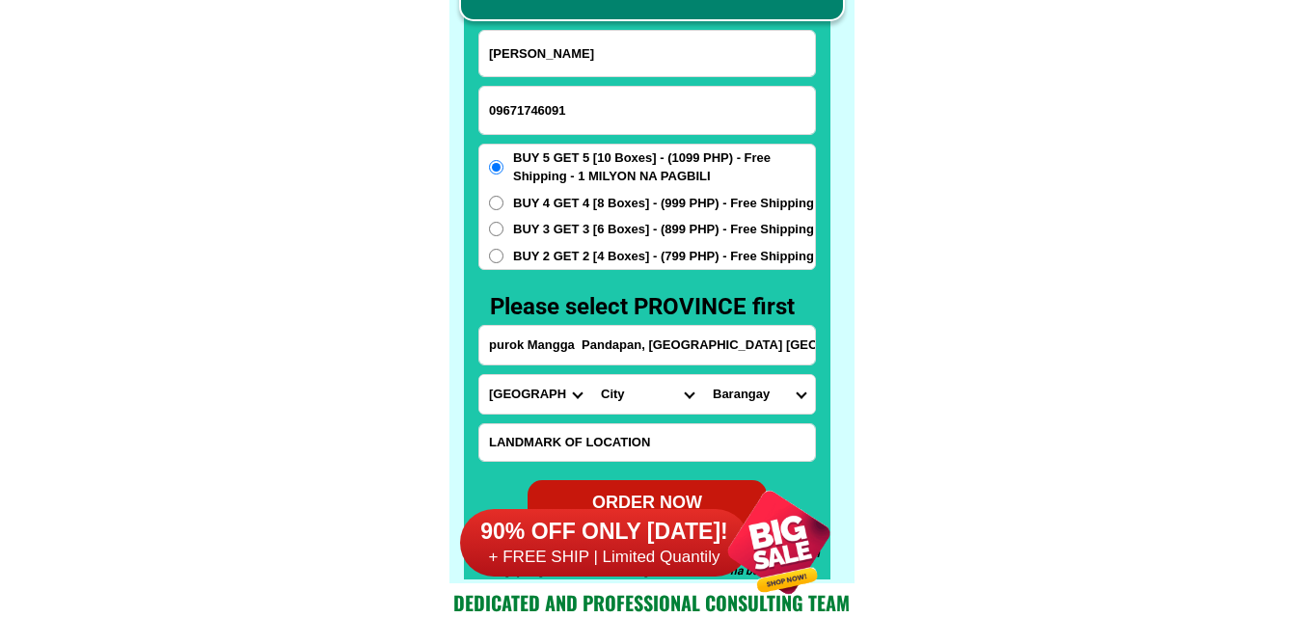
select select "63_7732798"
click at [591, 375] on select "City [PERSON_NAME]-e.-[PERSON_NAME][GEOGRAPHIC_DATA]-[PERSON_NAME][GEOGRAPHIC_D…" at bounding box center [647, 394] width 112 height 39
click at [737, 391] on select "Barangay Apokon Bincungan [PERSON_NAME][GEOGRAPHIC_DATA] [GEOGRAPHIC_DATA][PERS…" at bounding box center [759, 394] width 112 height 39
select select "63_77327989752"
click at [703, 375] on select "Barangay Apokon Bincungan [PERSON_NAME][GEOGRAPHIC_DATA] [GEOGRAPHIC_DATA][PERS…" at bounding box center [759, 394] width 112 height 39
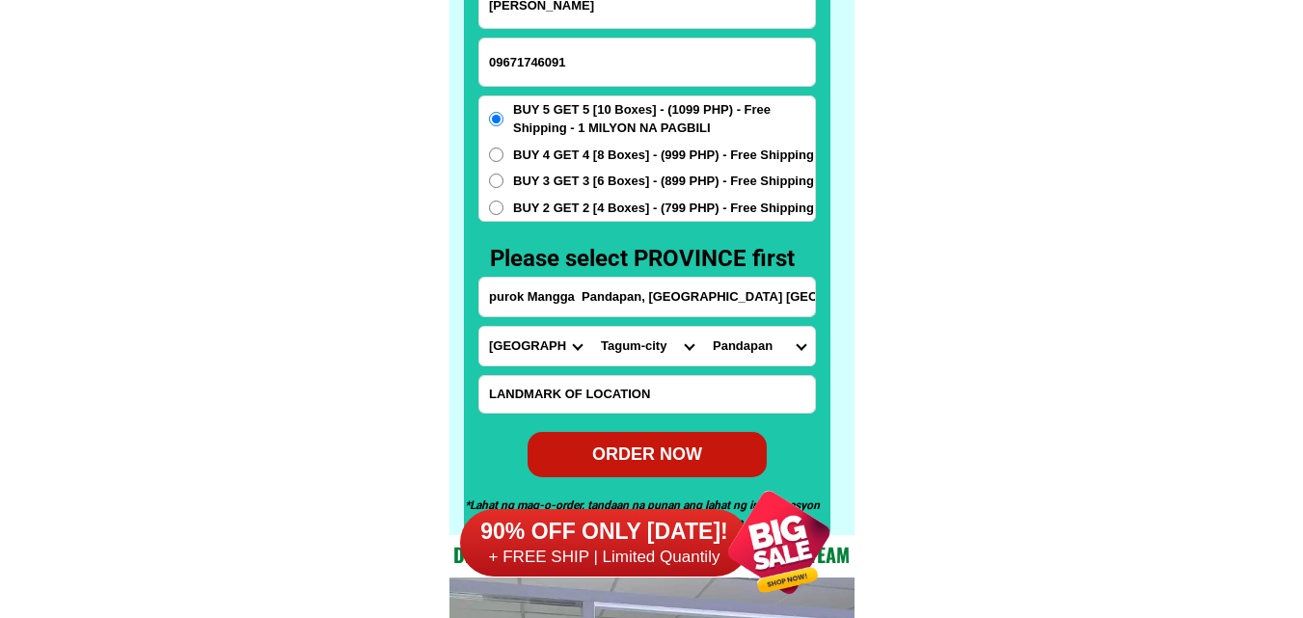
scroll to position [15181, 0]
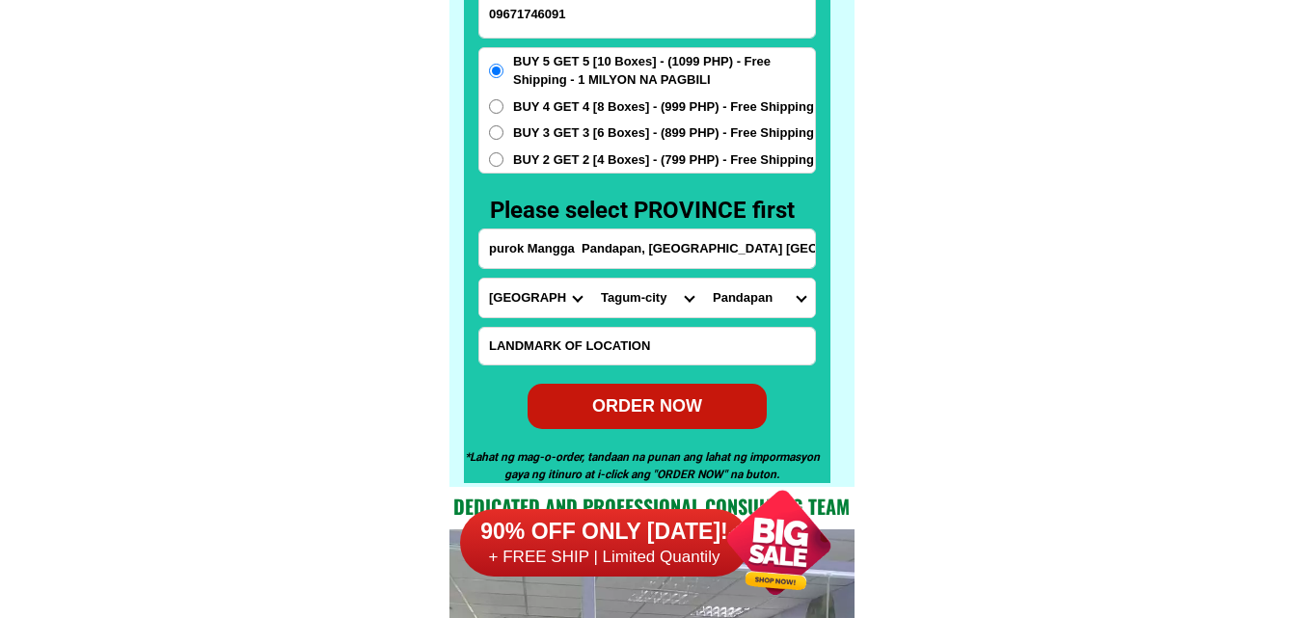
click at [680, 409] on div "ORDER NOW" at bounding box center [646, 406] width 239 height 26
type input "purok Mangga Pandapan, [GEOGRAPHIC_DATA] [GEOGRAPHIC_DATA]"
radio input "true"
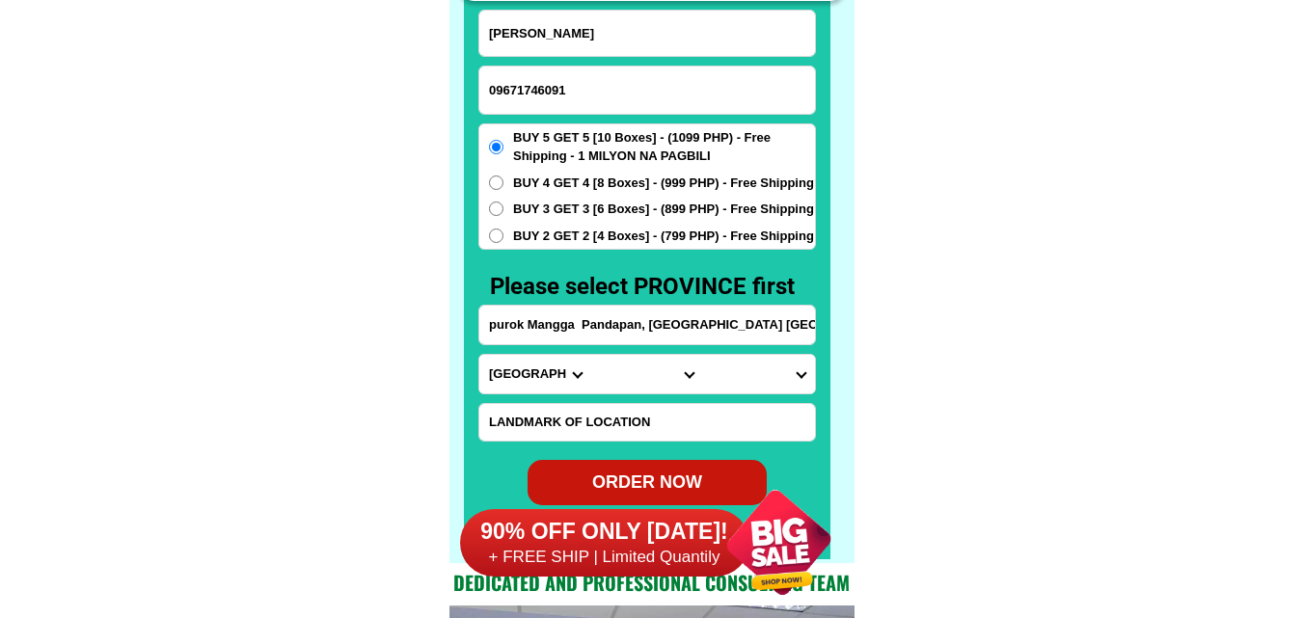
scroll to position [15084, 0]
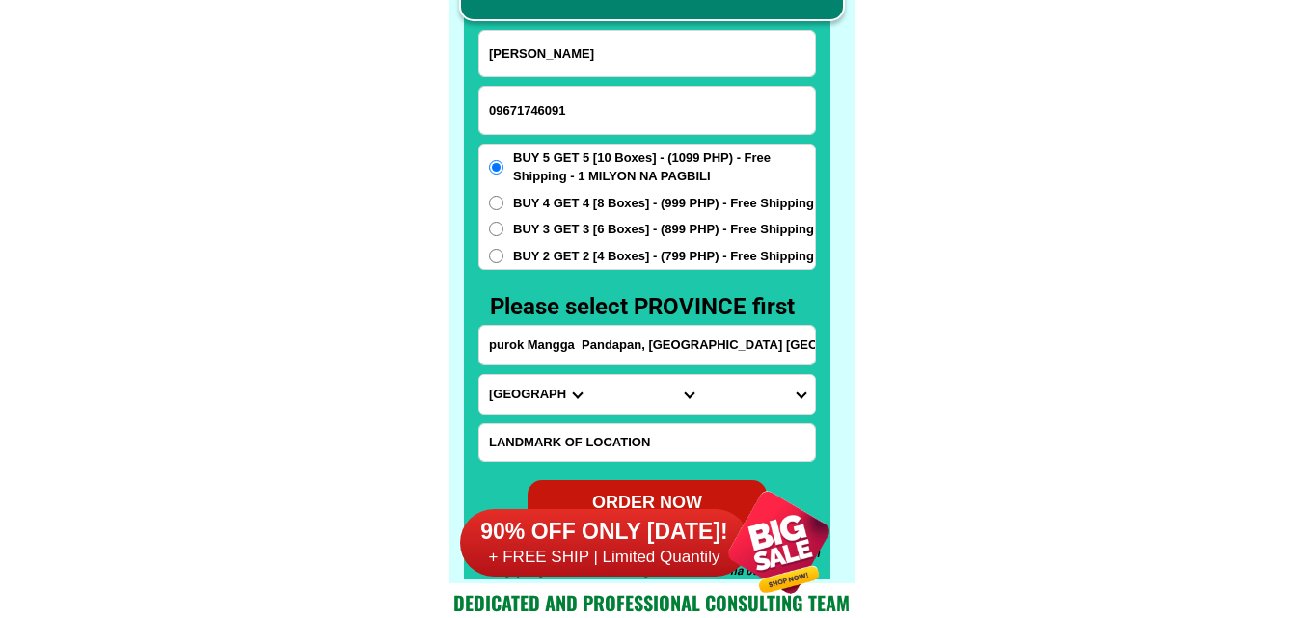
paste input "09512727386"
click at [577, 113] on input "09512727386" at bounding box center [647, 110] width 336 height 47
type input "09512727386"
click at [590, 61] on input "Input full_name" at bounding box center [647, 53] width 336 height 45
paste input "[PERSON_NAME]"
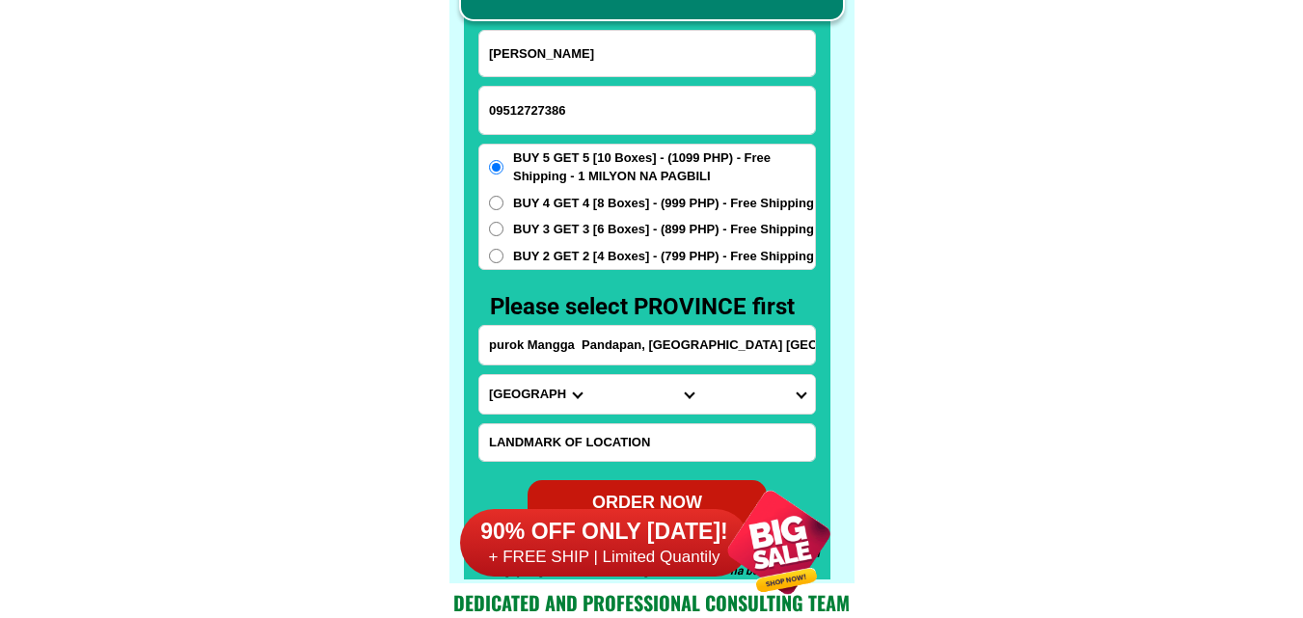
type input "[PERSON_NAME]"
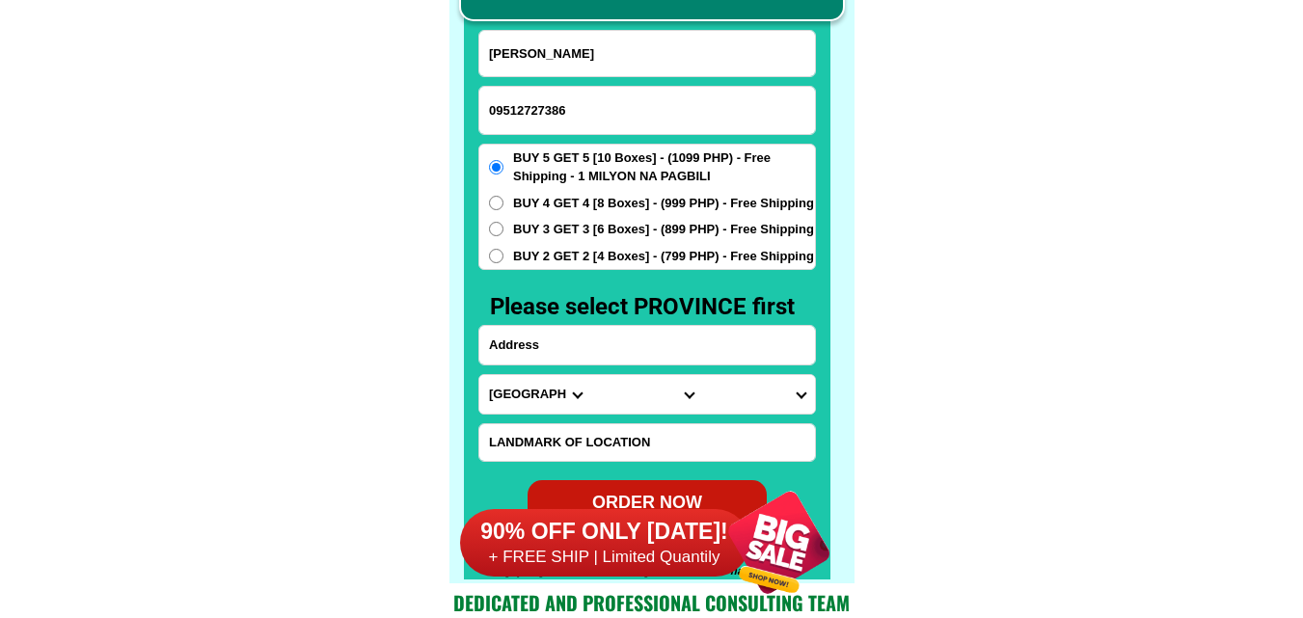
paste input "Brgy Guimpingan Setio tenape [PERSON_NAME]"
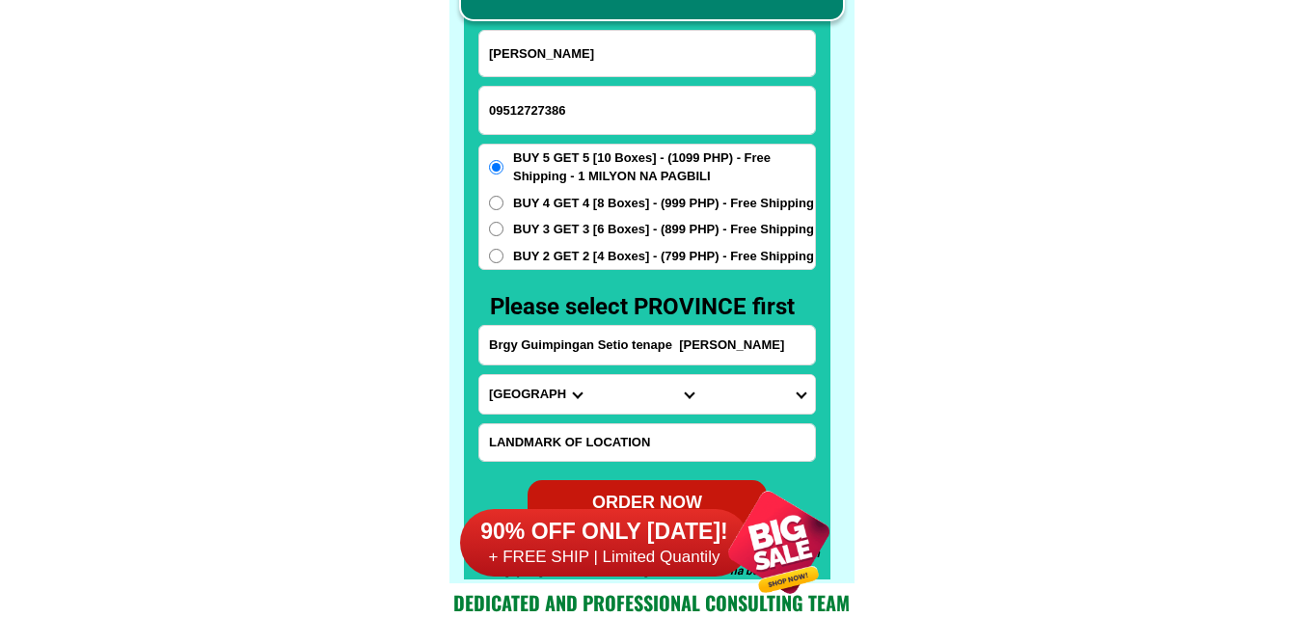
click at [563, 352] on input "Brgy Guimpingan Setio tenape [PERSON_NAME]" at bounding box center [647, 345] width 336 height 39
type input "Brgy Guimpingan Setio tenape [PERSON_NAME]"
click at [529, 388] on select "Province [GEOGRAPHIC_DATA] [GEOGRAPHIC_DATA][PERSON_NAME][GEOGRAPHIC_DATA][GEOG…" at bounding box center [535, 394] width 112 height 39
select select "63_763"
click at [479, 375] on select "Province [GEOGRAPHIC_DATA] [GEOGRAPHIC_DATA][PERSON_NAME][GEOGRAPHIC_DATA][GEOG…" at bounding box center [535, 394] width 112 height 39
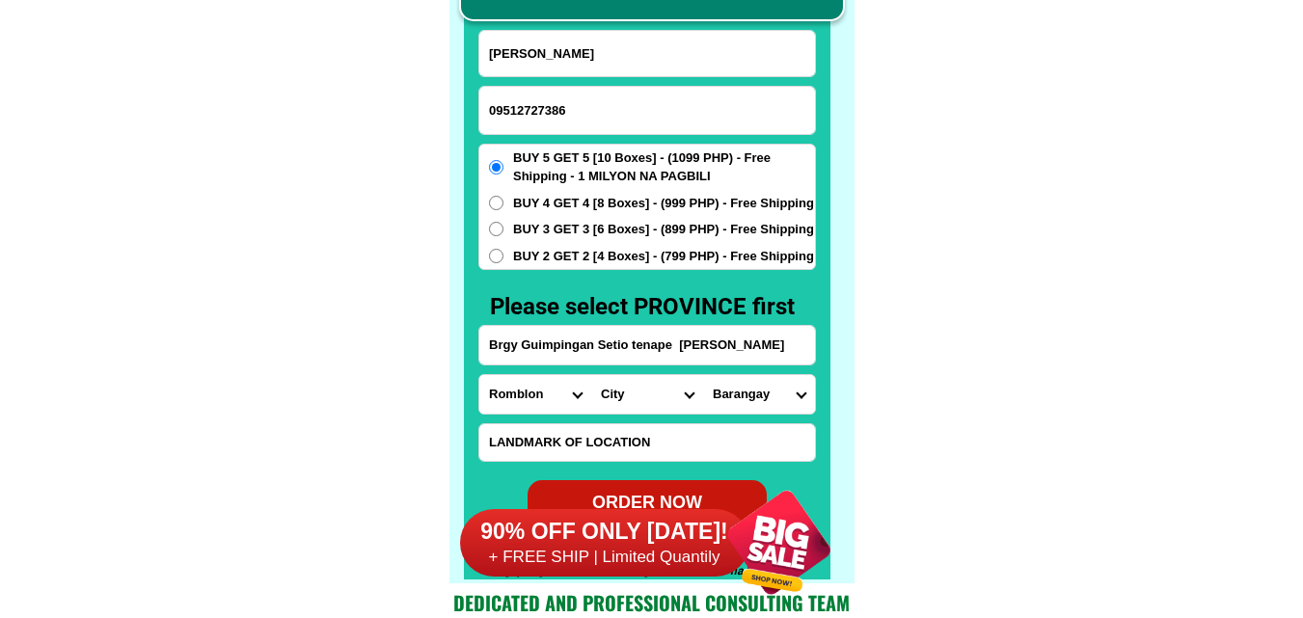
click at [650, 391] on select "City [PERSON_NAME] Cajidiocan [PERSON_NAME][GEOGRAPHIC_DATA] [GEOGRAPHIC_DATA] …" at bounding box center [647, 394] width 112 height 39
select select "63_763775"
click at [591, 375] on select "City [PERSON_NAME] Cajidiocan [PERSON_NAME][GEOGRAPHIC_DATA] [GEOGRAPHIC_DATA] …" at bounding box center [647, 394] width 112 height 39
drag, startPoint x: 743, startPoint y: 380, endPoint x: 749, endPoint y: 389, distance: 10.4
click at [746, 385] on select "[GEOGRAPHIC_DATA][PERSON_NAME] [PERSON_NAME] [PERSON_NAME][GEOGRAPHIC_DATA] [GE…" at bounding box center [759, 394] width 112 height 39
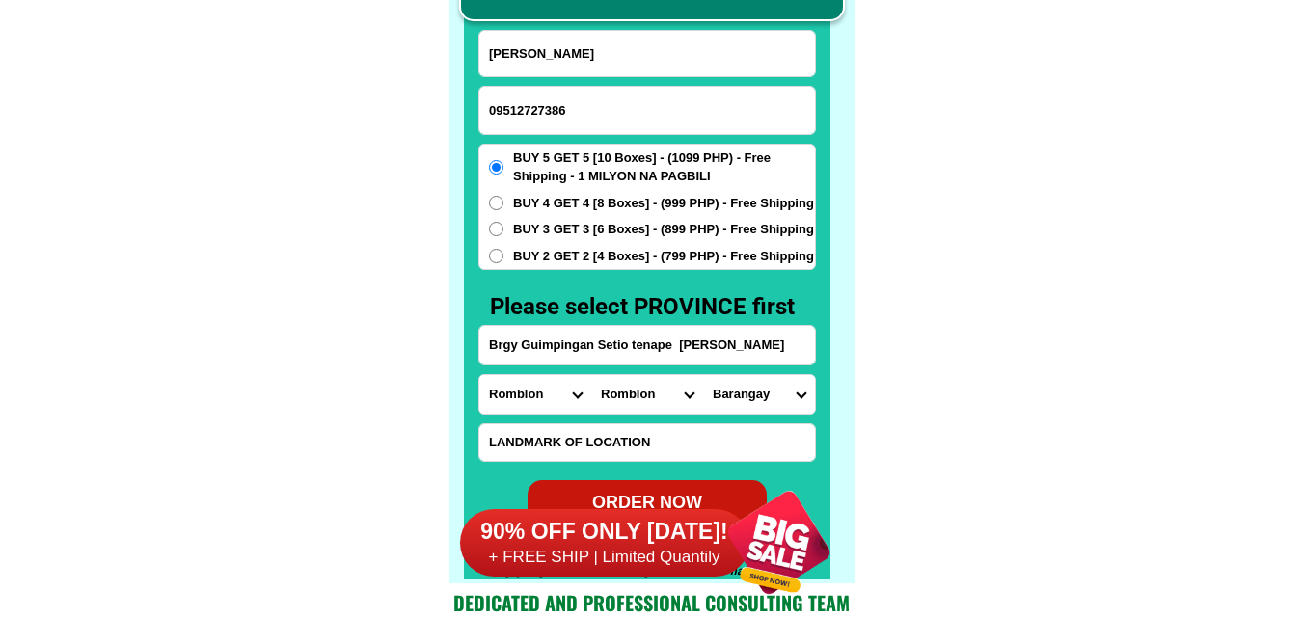
select select "63_7637755793"
click at [703, 375] on select "[GEOGRAPHIC_DATA][PERSON_NAME] [PERSON_NAME] [PERSON_NAME][GEOGRAPHIC_DATA] [GE…" at bounding box center [759, 394] width 112 height 39
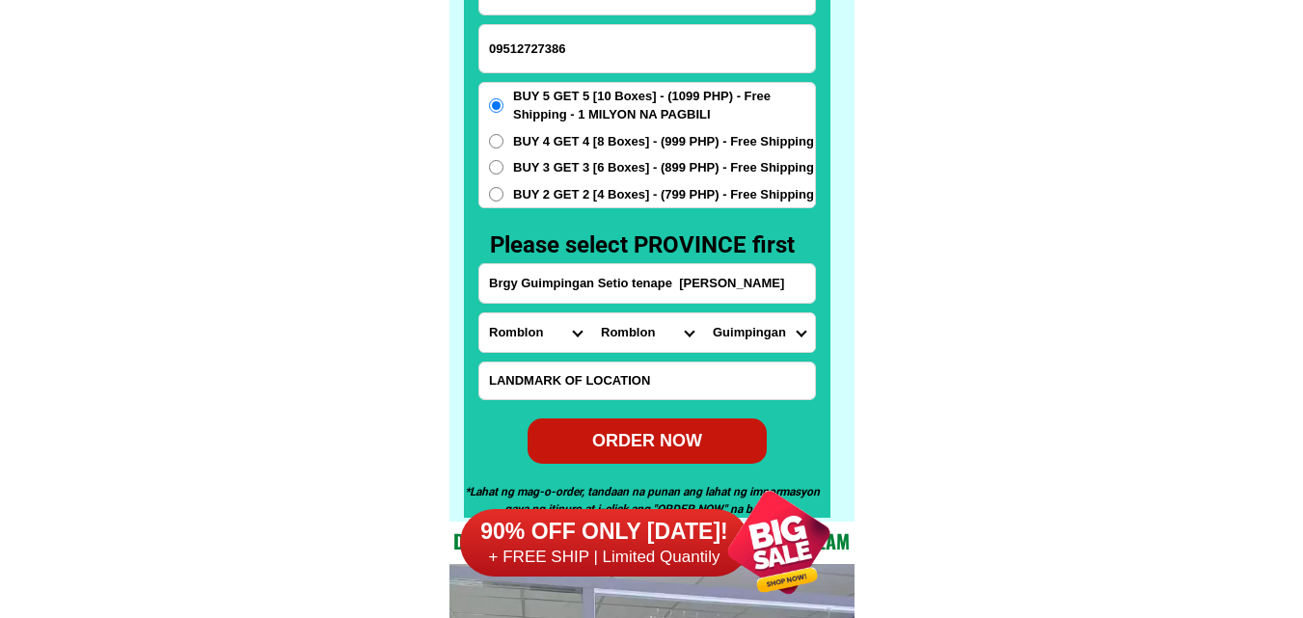
scroll to position [15181, 0]
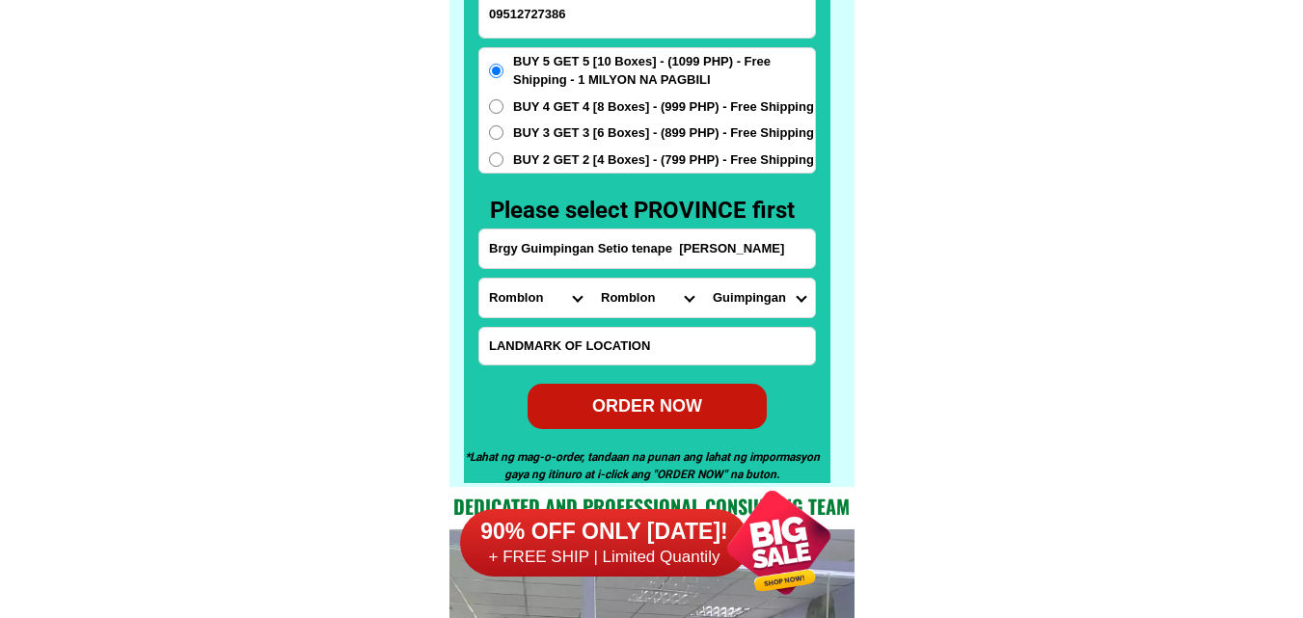
click at [647, 411] on div "ORDER NOW" at bounding box center [646, 406] width 239 height 26
type input "[PERSON_NAME]"
type input "Brgy Guimpingan Setio tenape [PERSON_NAME]"
radio input "true"
